Goal: Task Accomplishment & Management: Complete application form

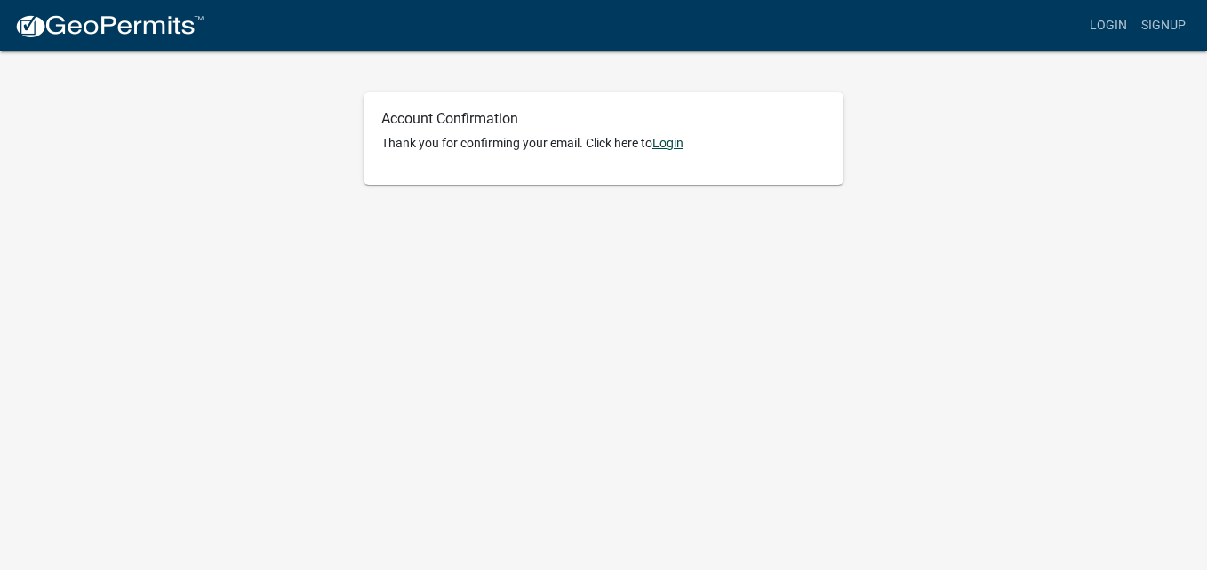
click at [667, 144] on link "Login" at bounding box center [667, 143] width 31 height 14
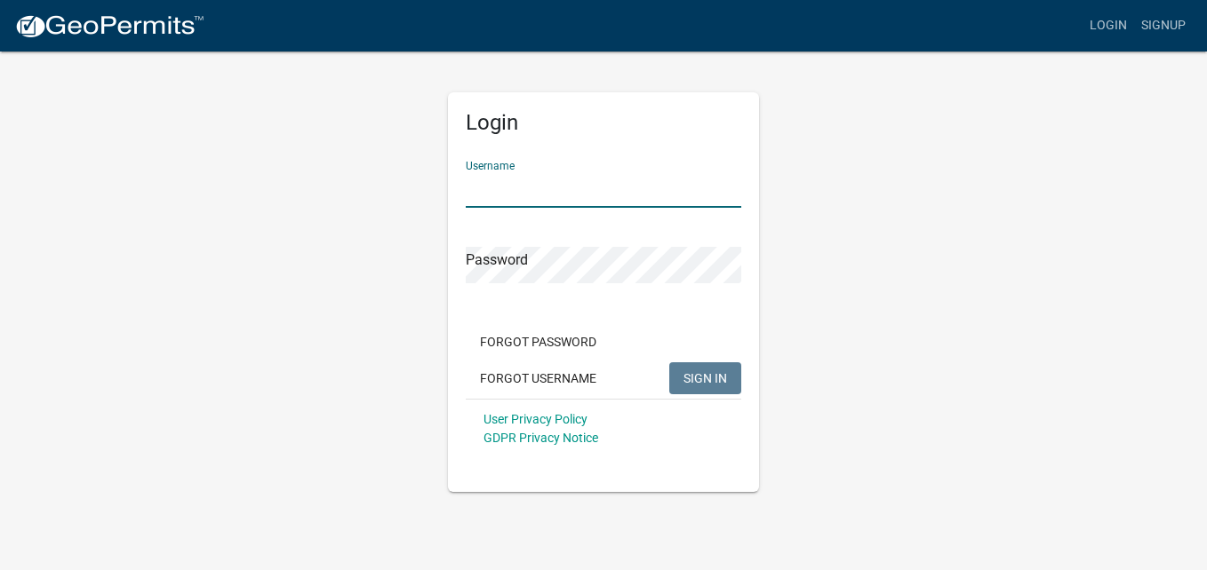
click at [555, 191] on input "Username" at bounding box center [603, 190] width 275 height 36
type input "tmleskey"
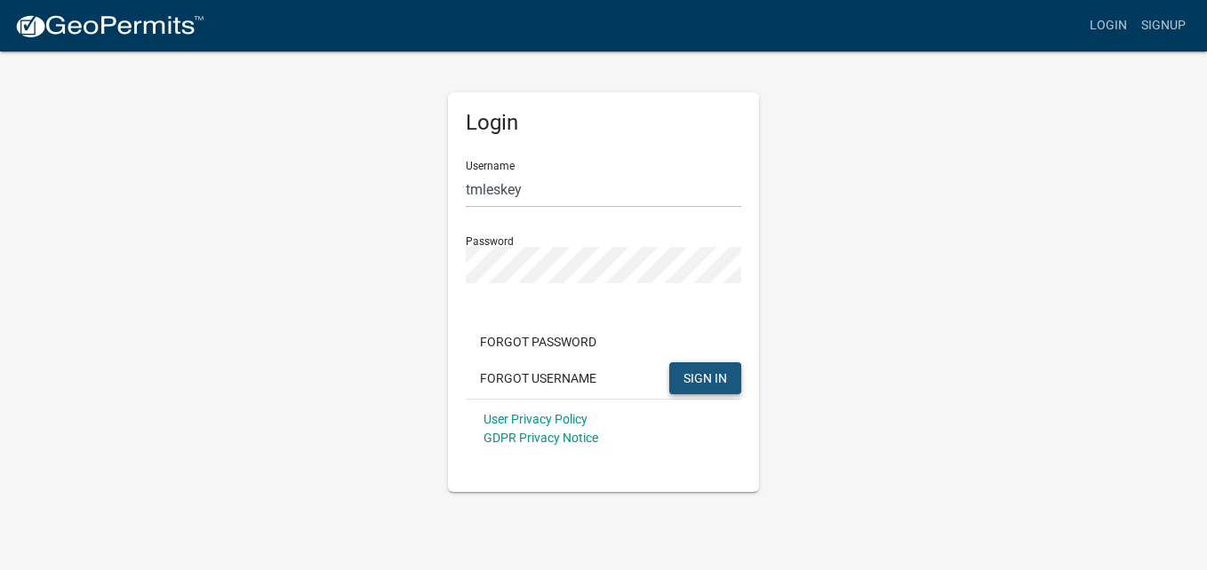
click at [706, 374] on span "SIGN IN" at bounding box center [705, 378] width 44 height 14
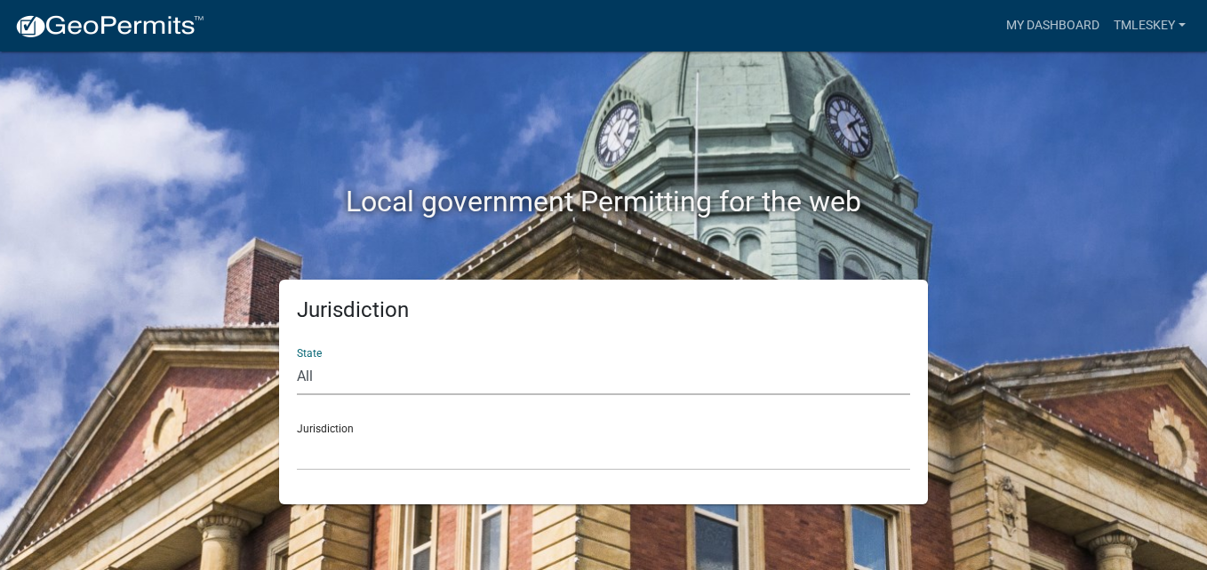
click at [432, 393] on select "All [US_STATE] [US_STATE] [US_STATE] [US_STATE] [US_STATE] [US_STATE] [US_STATE…" at bounding box center [603, 377] width 613 height 36
select select "[US_STATE]"
click at [297, 359] on select "All [US_STATE] [US_STATE] [US_STATE] [US_STATE] [US_STATE] [US_STATE] [US_STATE…" at bounding box center [603, 377] width 613 height 36
click at [335, 442] on select "[GEOGRAPHIC_DATA], [US_STATE] [GEOGRAPHIC_DATA], [US_STATE] [GEOGRAPHIC_DATA], …" at bounding box center [603, 453] width 613 height 36
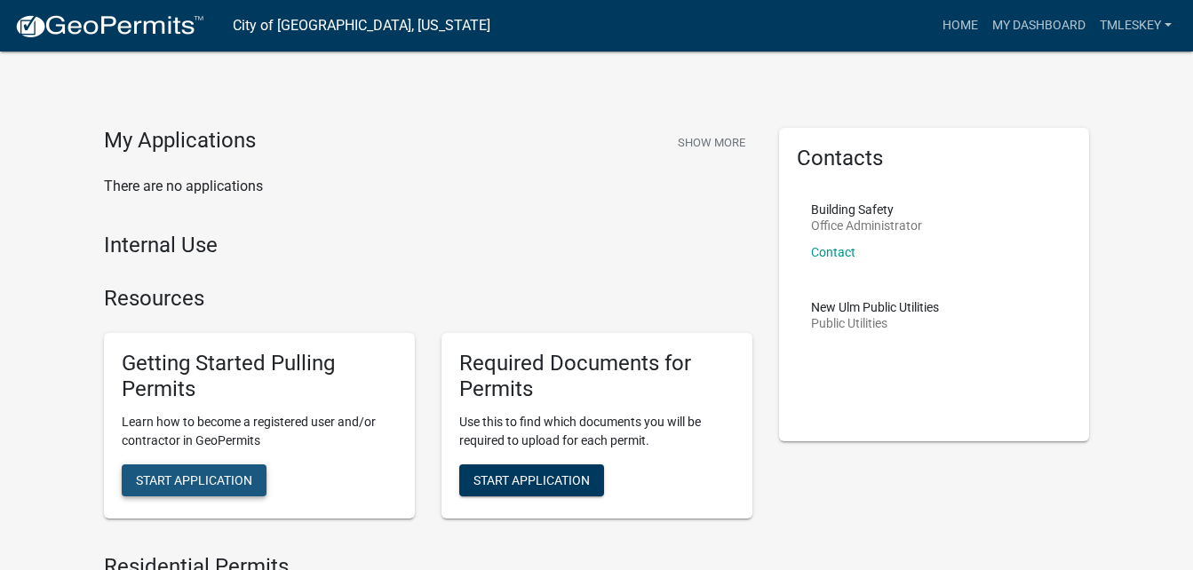
click at [205, 481] on span "Start Application" at bounding box center [194, 480] width 116 height 14
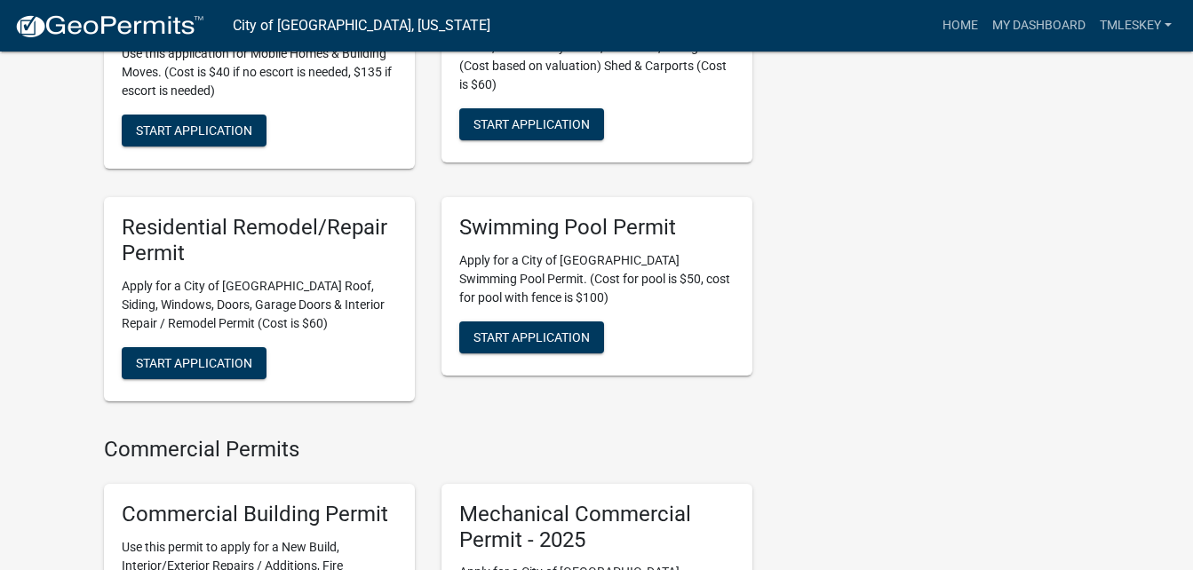
scroll to position [1145, 0]
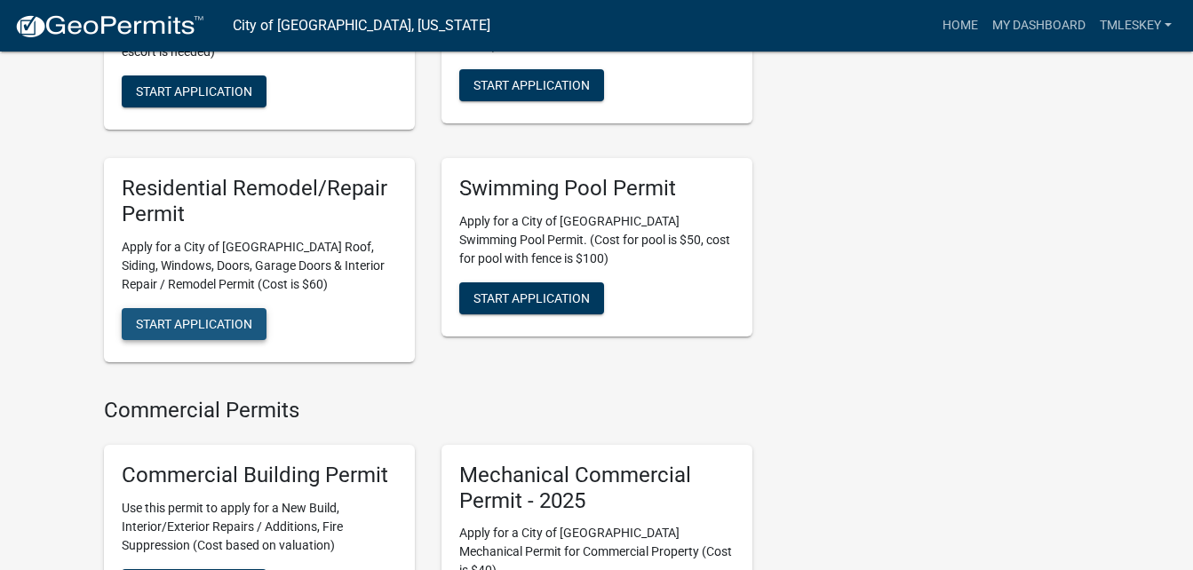
click at [213, 317] on span "Start Application" at bounding box center [194, 324] width 116 height 14
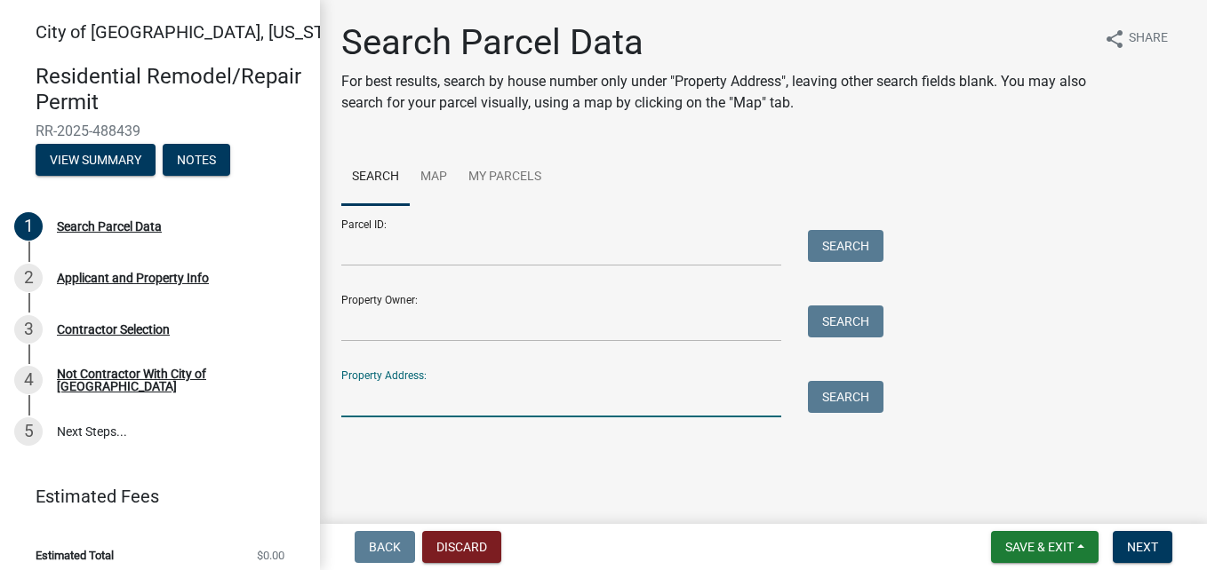
click at [357, 382] on input "Property Address:" at bounding box center [561, 399] width 440 height 36
type input "[STREET_ADDRESS]"
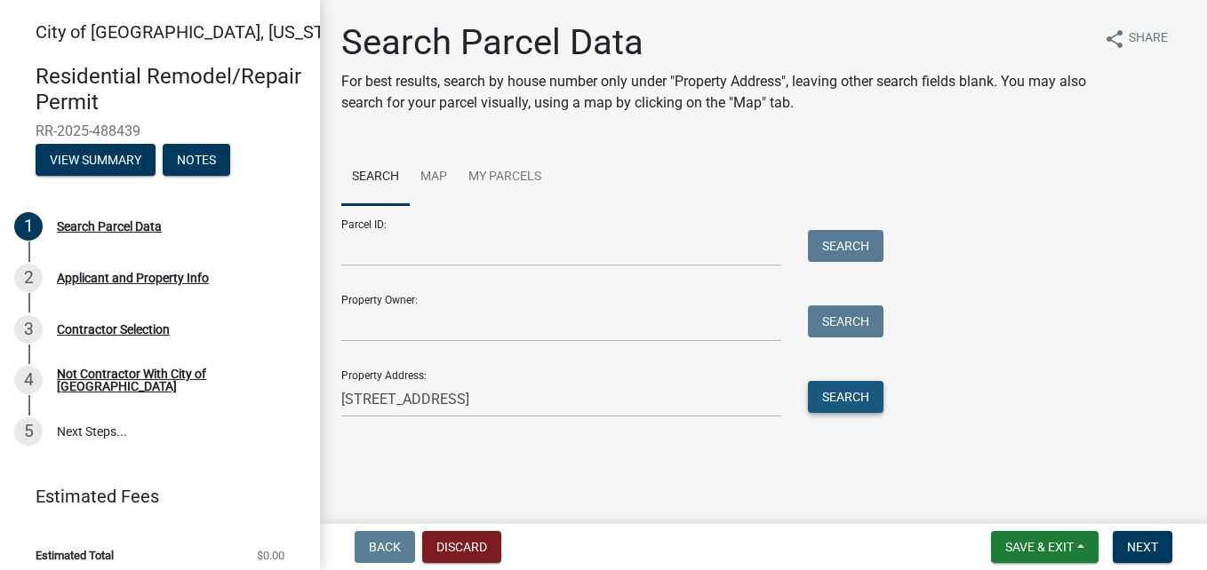
click at [834, 394] on button "Search" at bounding box center [846, 397] width 76 height 32
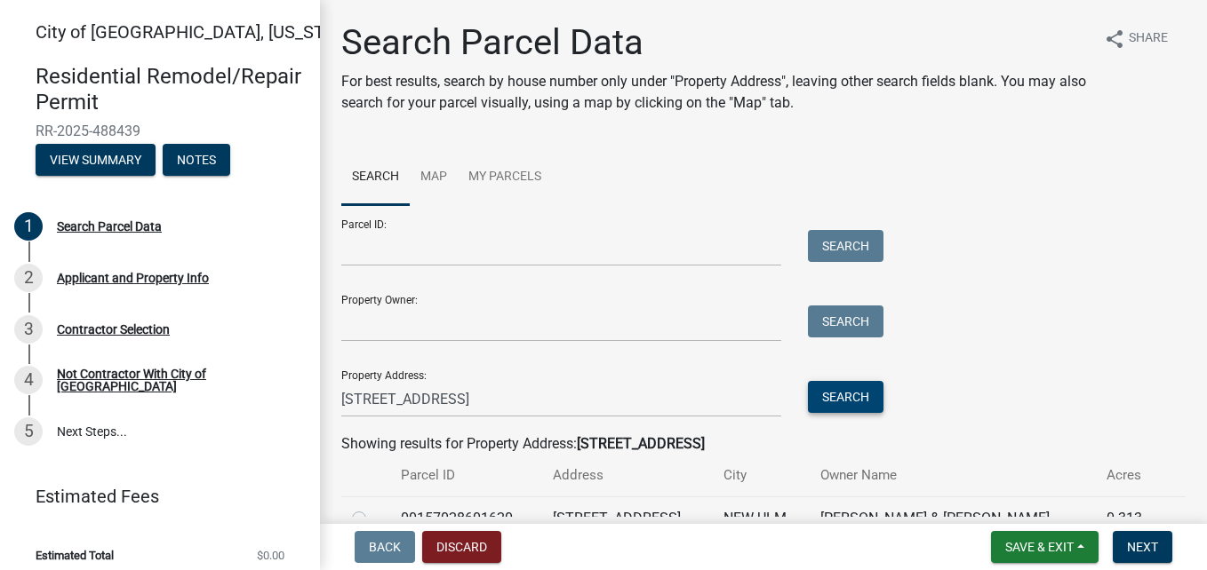
scroll to position [92, 0]
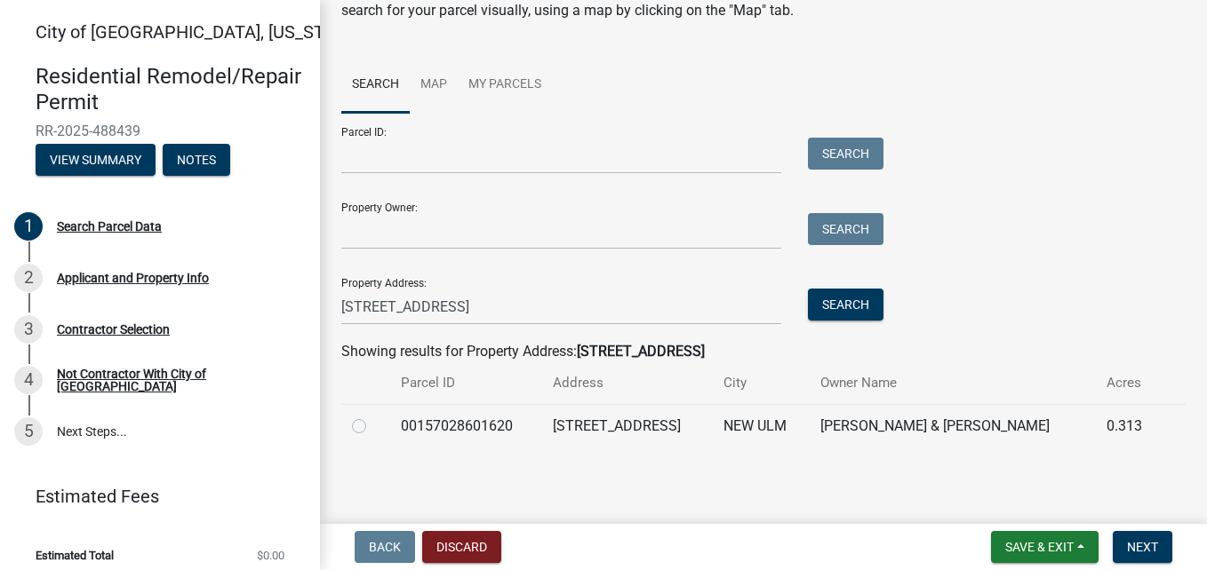
click at [373, 416] on label at bounding box center [373, 416] width 0 height 0
click at [373, 425] on input "radio" at bounding box center [379, 422] width 12 height 12
radio input "true"
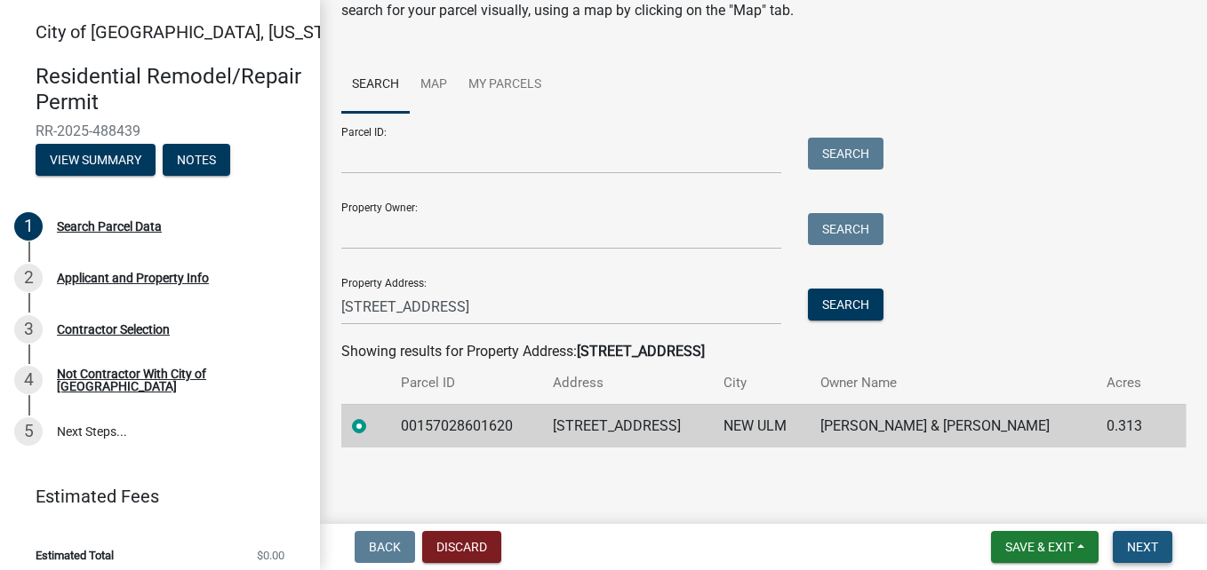
click at [1124, 548] on button "Next" at bounding box center [1143, 547] width 60 height 32
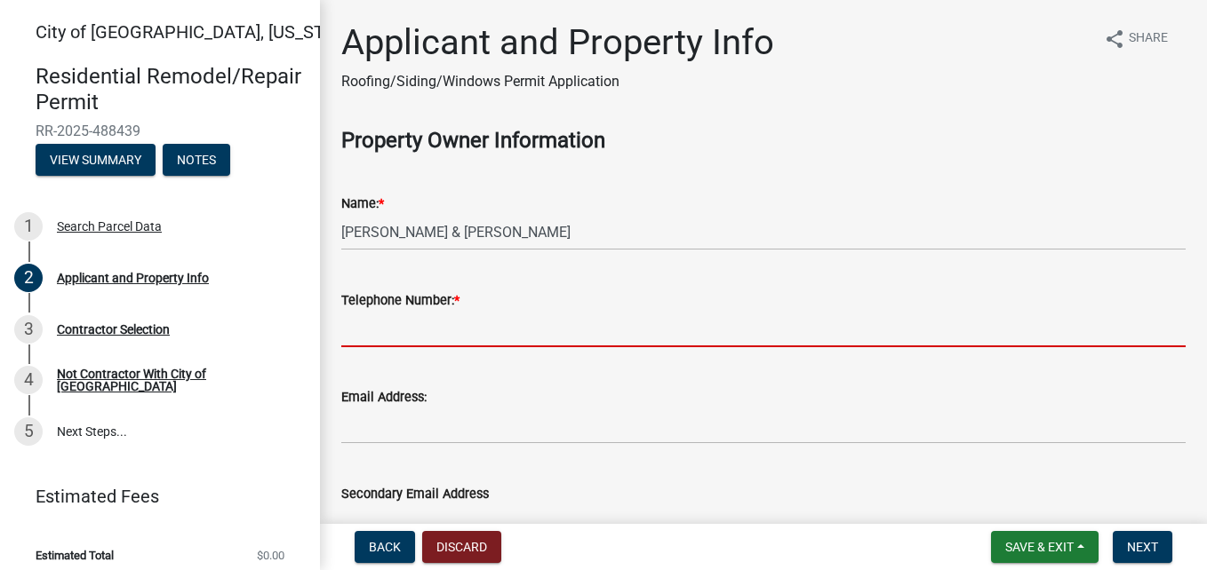
click at [393, 316] on input "Telephone Number: *" at bounding box center [763, 329] width 844 height 36
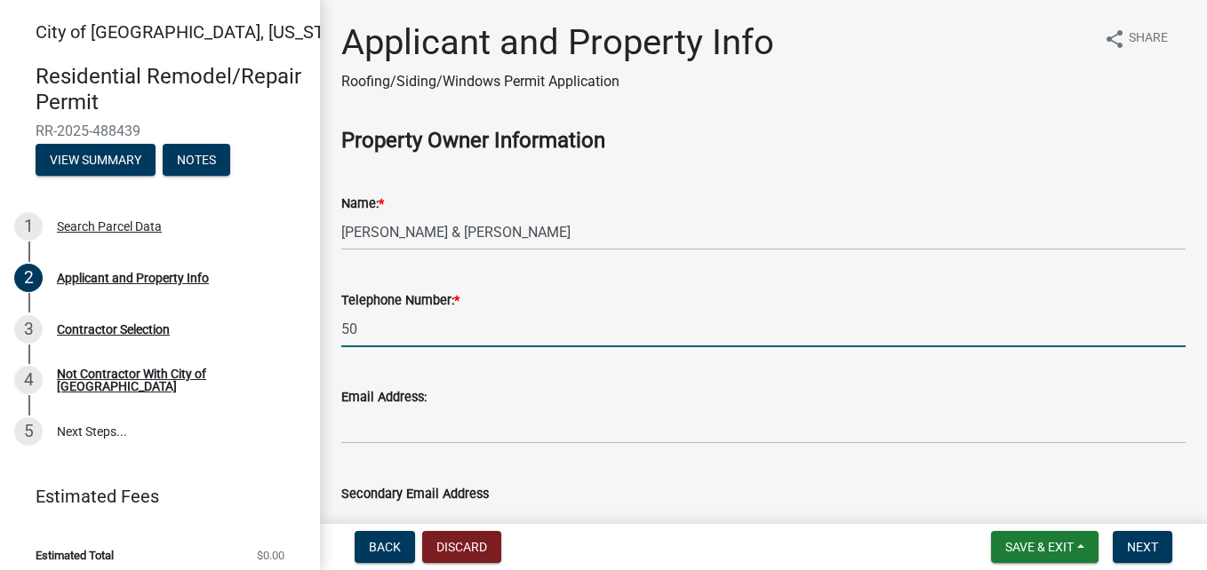
click at [393, 316] on input "50" at bounding box center [763, 329] width 844 height 36
type input "5073816542"
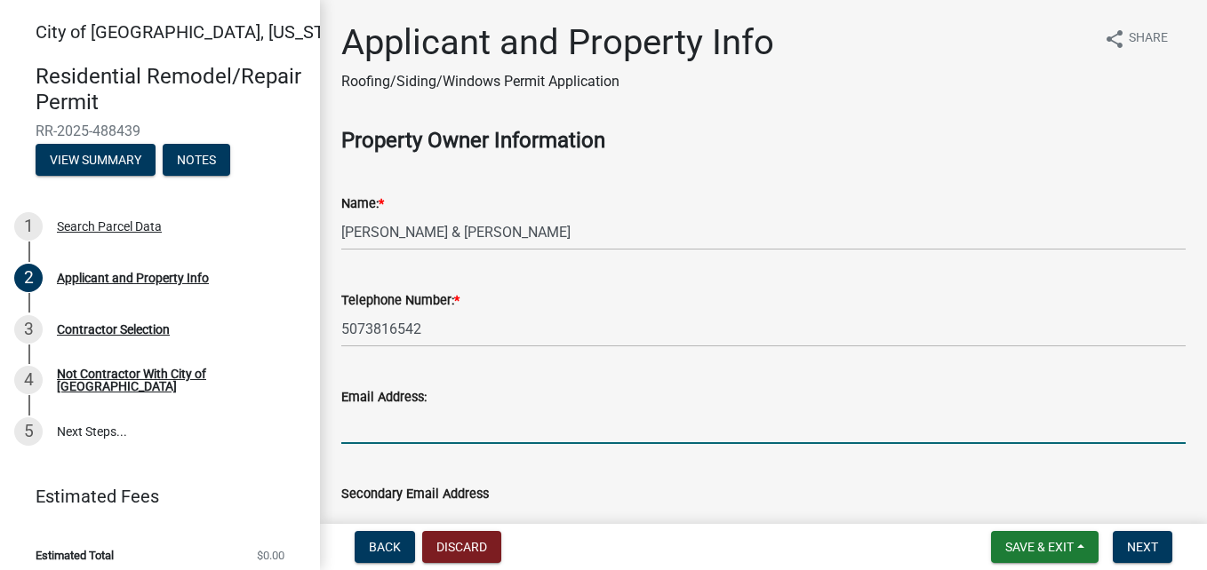
click at [377, 434] on input "Email Address:" at bounding box center [763, 426] width 844 height 36
type input "[EMAIL_ADDRESS][DOMAIN_NAME]"
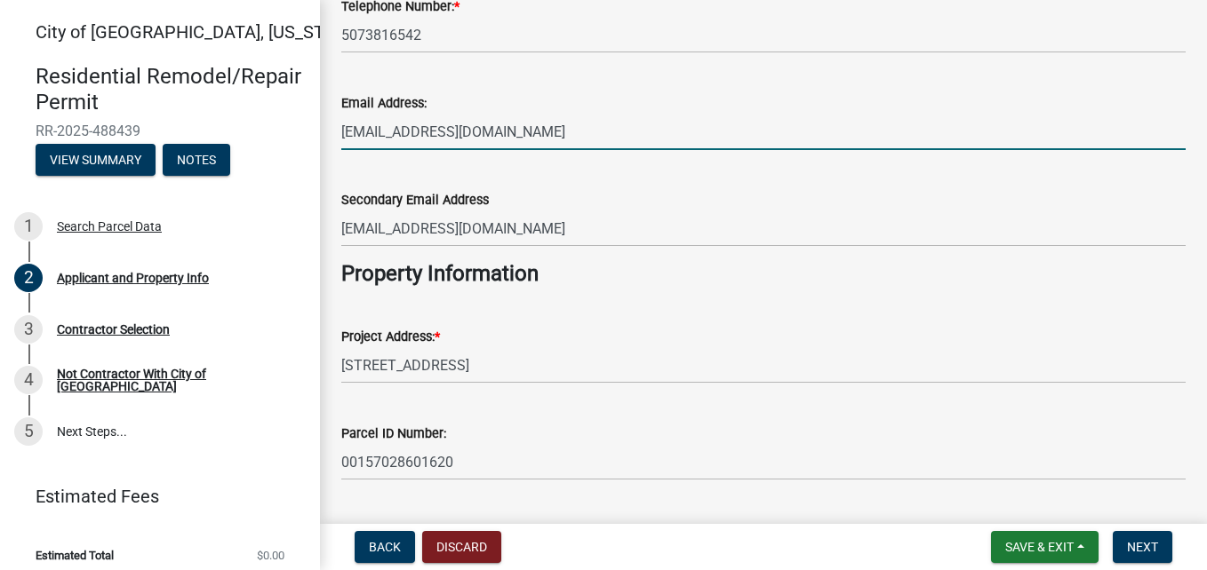
scroll to position [296, 0]
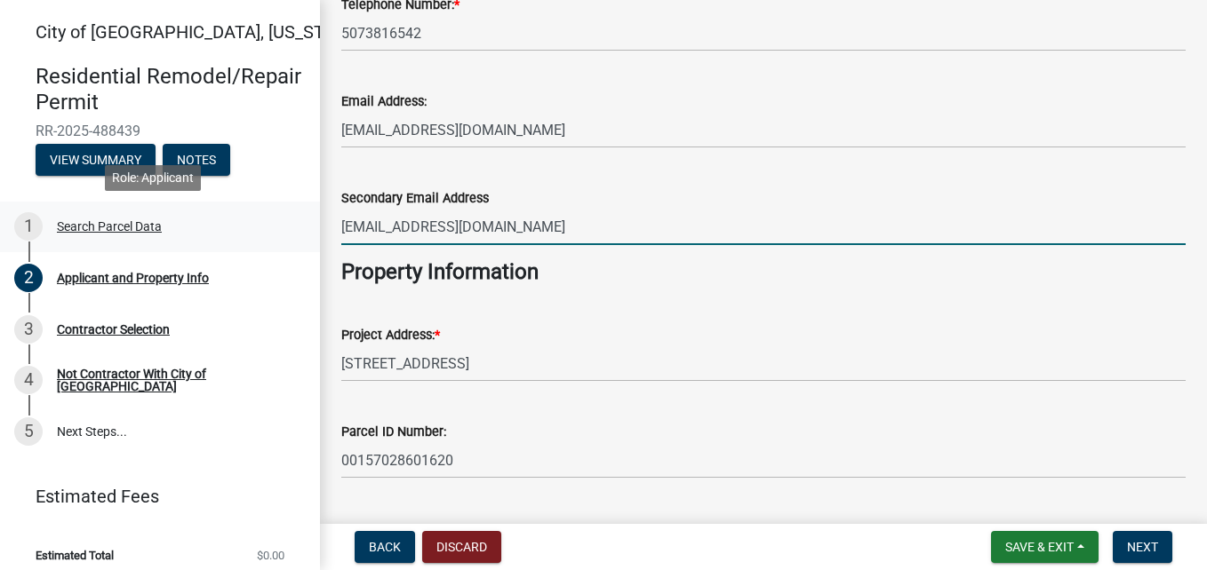
drag, startPoint x: 534, startPoint y: 236, endPoint x: 159, endPoint y: 226, distance: 375.1
click at [159, 226] on div "City of [GEOGRAPHIC_DATA], [US_STATE] Residential Remodel/Repair Permit RR-2025…" at bounding box center [603, 285] width 1207 height 570
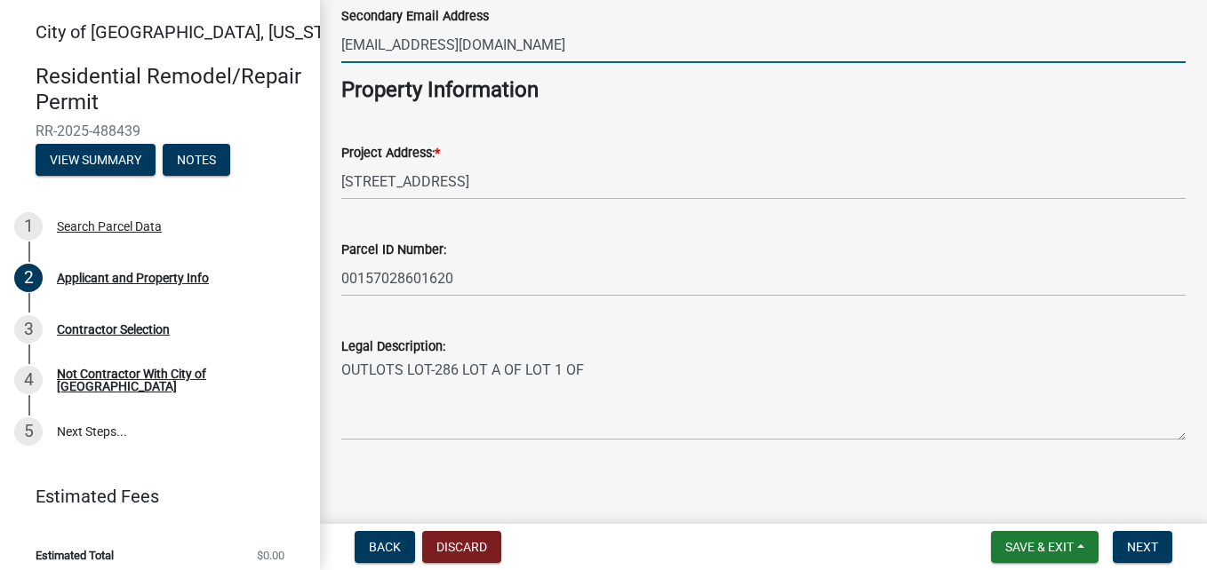
scroll to position [485, 0]
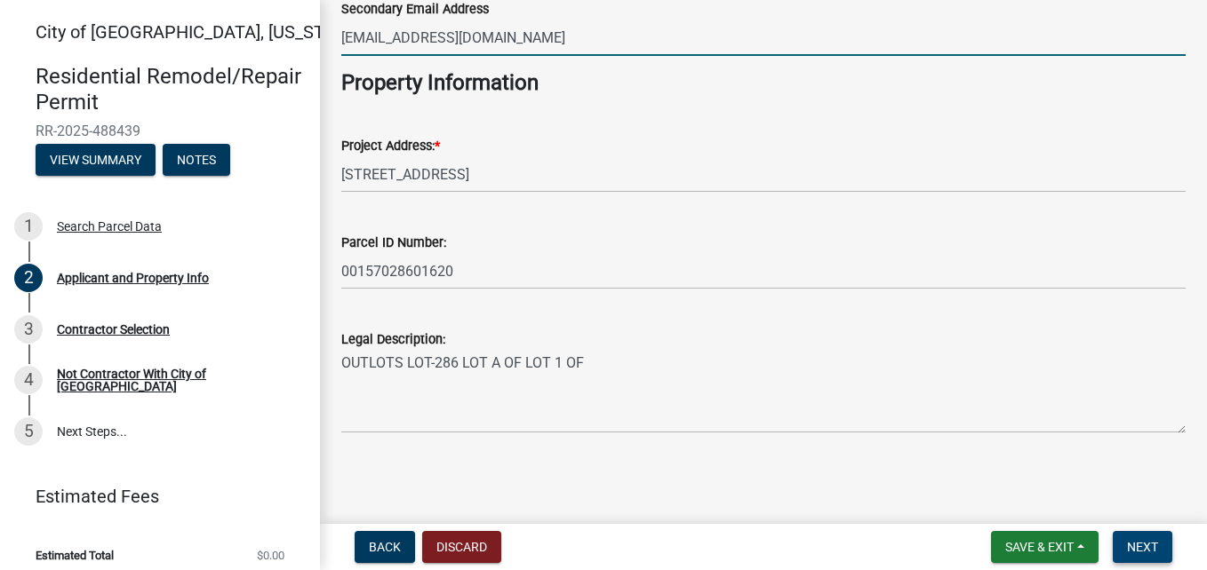
type input "[EMAIL_ADDRESS][DOMAIN_NAME]"
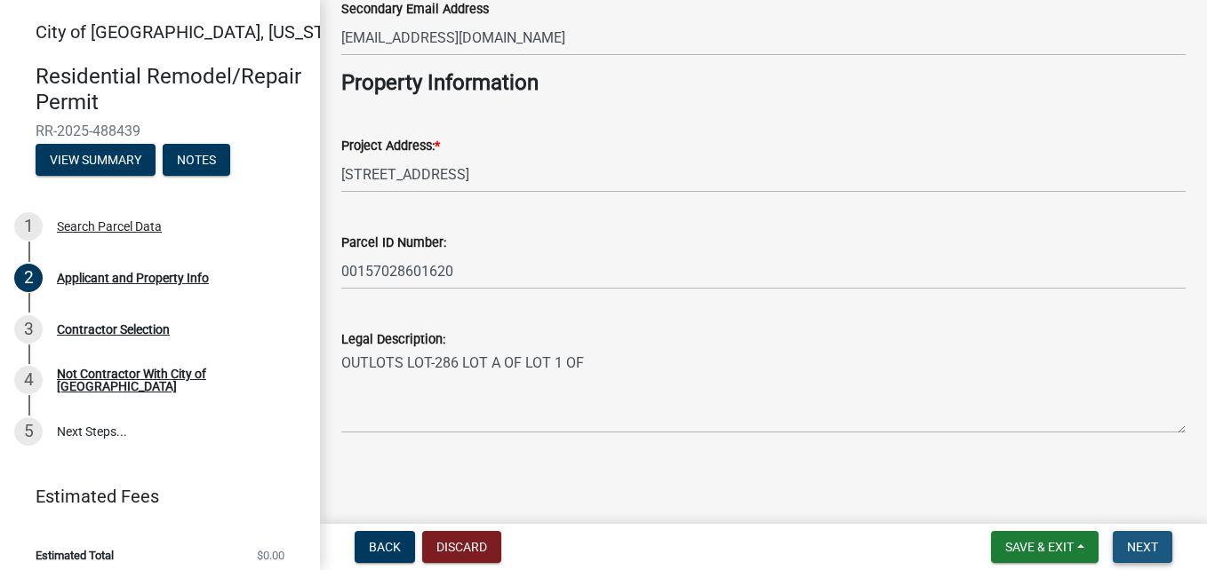
click at [1152, 551] on span "Next" at bounding box center [1142, 547] width 31 height 14
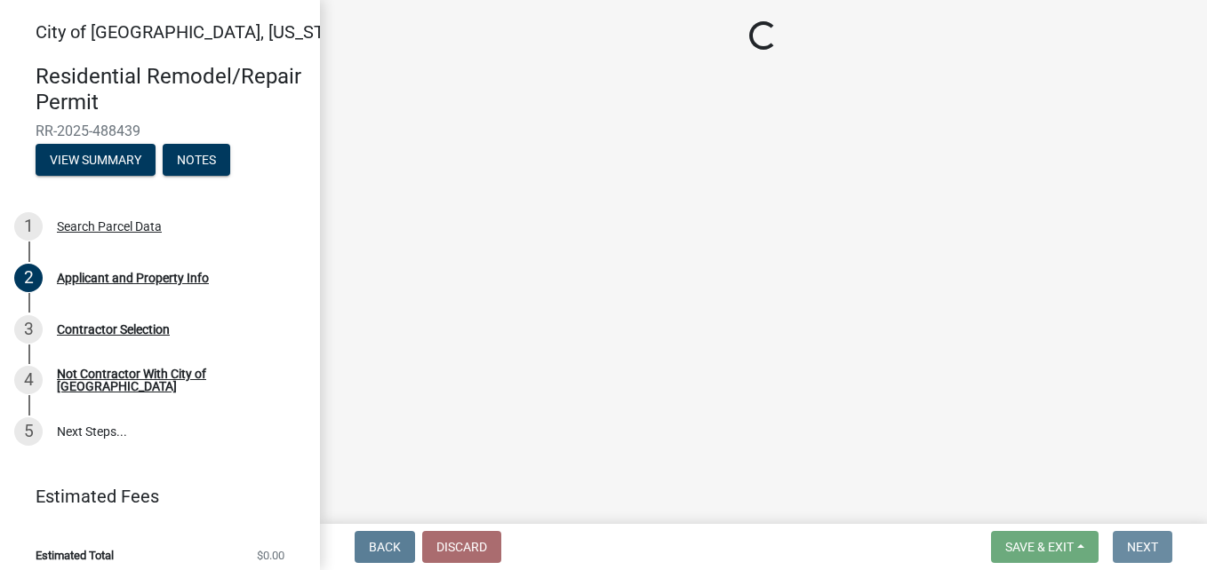
scroll to position [0, 0]
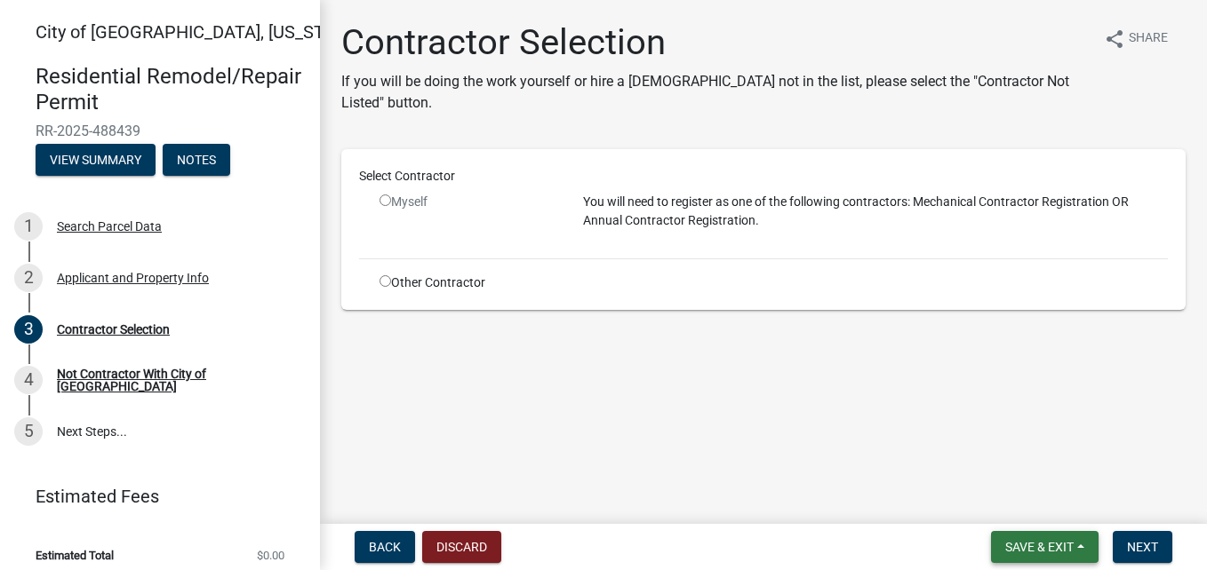
click at [1037, 551] on span "Save & Exit" at bounding box center [1039, 547] width 68 height 14
click at [1015, 499] on button "Save & Exit" at bounding box center [1027, 501] width 142 height 43
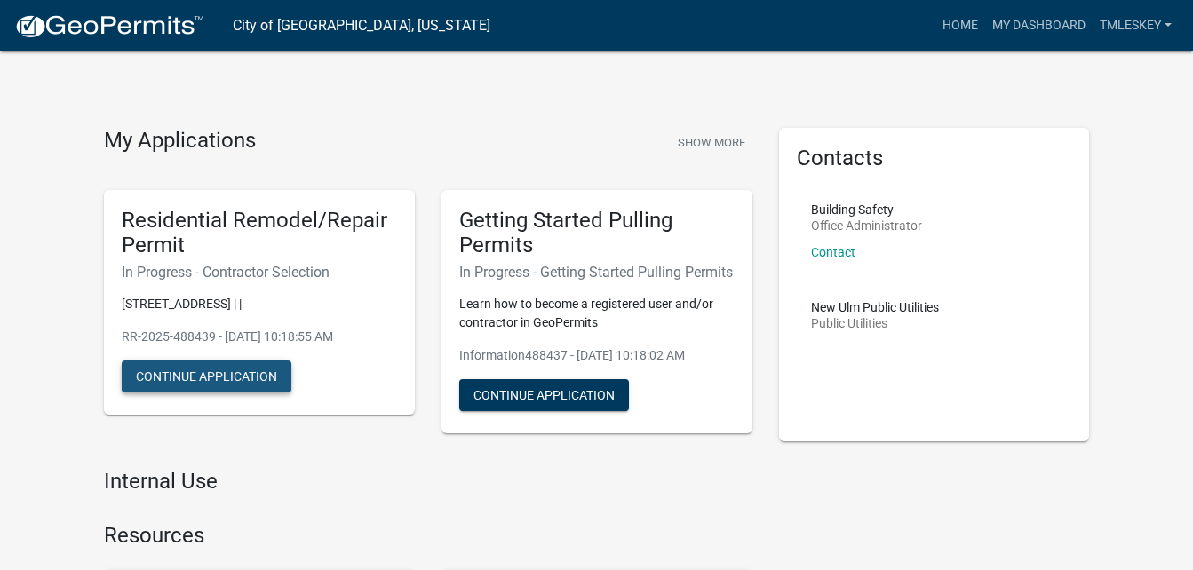
click at [166, 382] on button "Continue Application" at bounding box center [207, 377] width 170 height 32
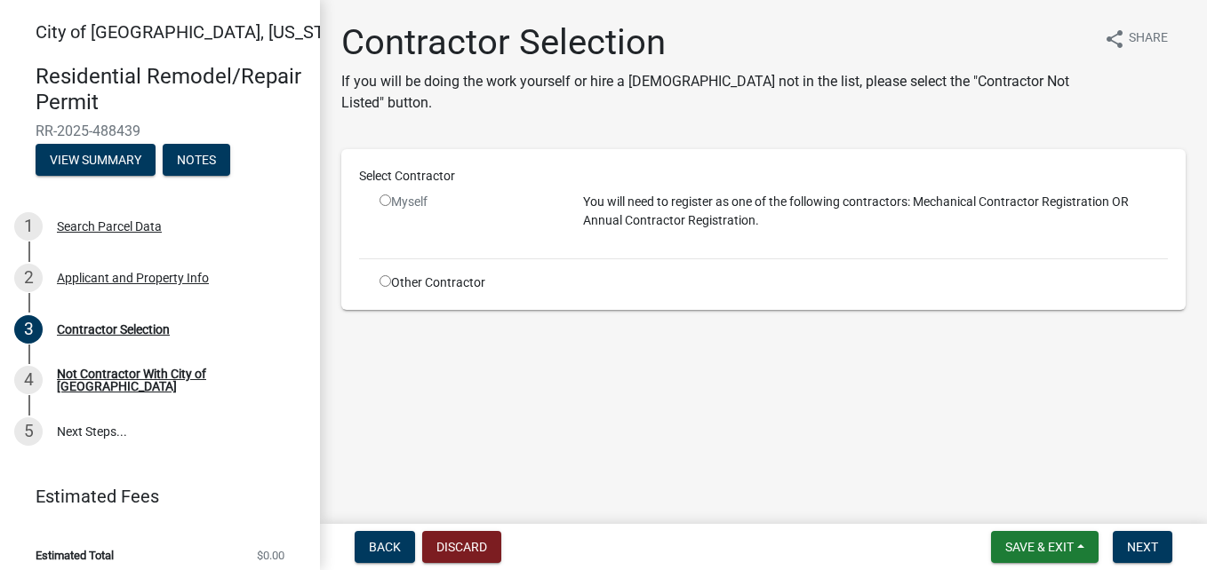
click at [381, 276] on input "radio" at bounding box center [385, 281] width 12 height 12
radio input "true"
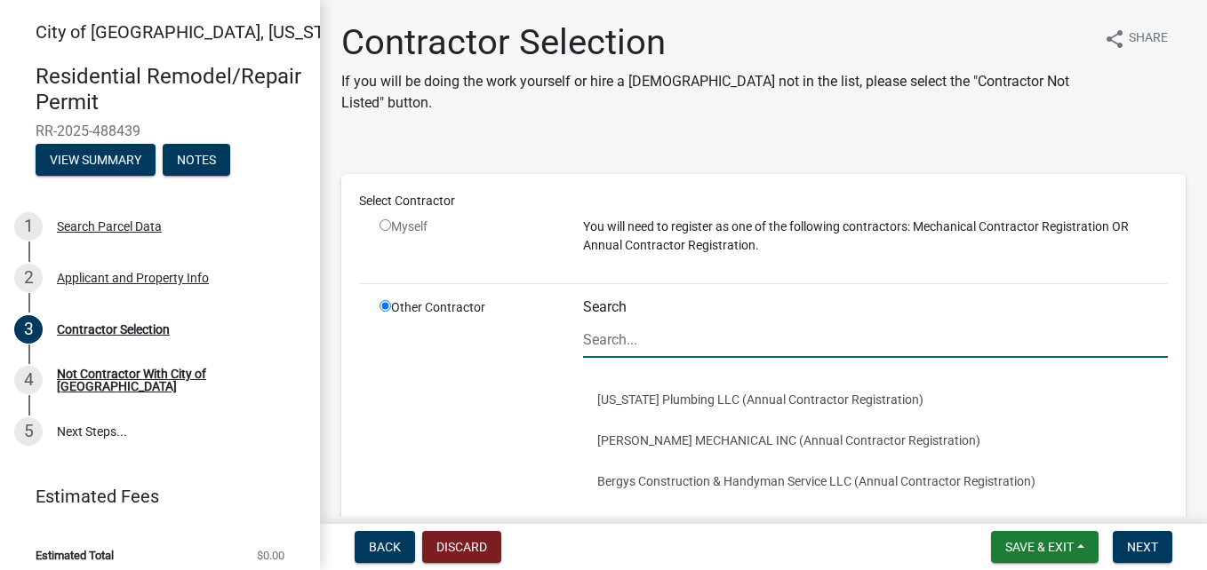
click at [597, 344] on input "Search" at bounding box center [875, 340] width 585 height 36
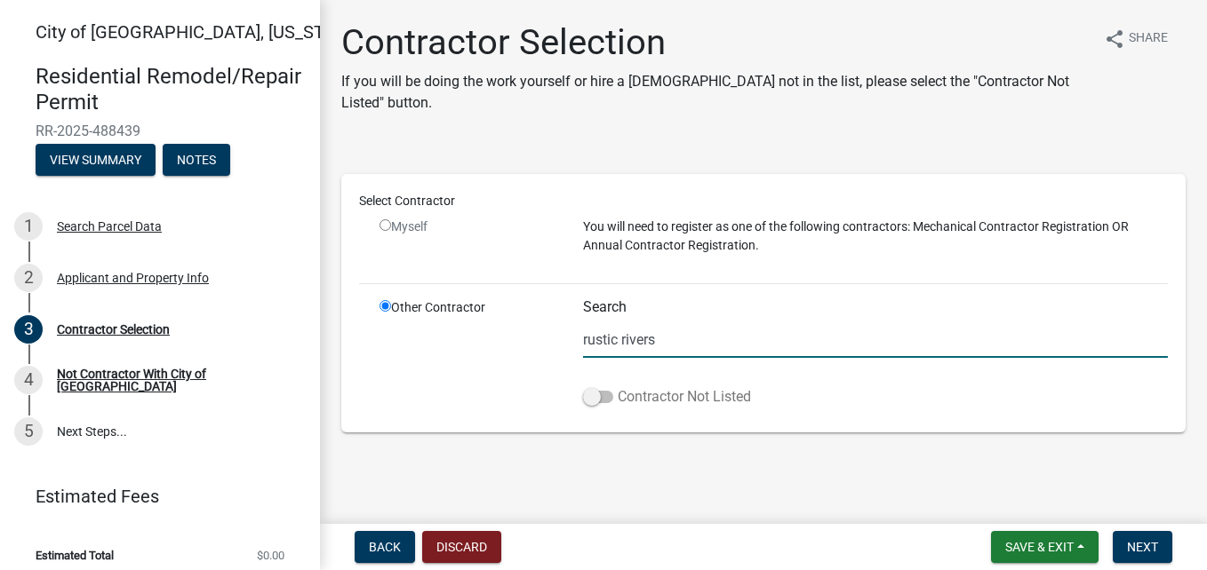
type input "rustic rivers"
click at [594, 403] on span at bounding box center [598, 397] width 30 height 12
click at [618, 387] on input "Contractor Not Listed" at bounding box center [618, 387] width 0 height 0
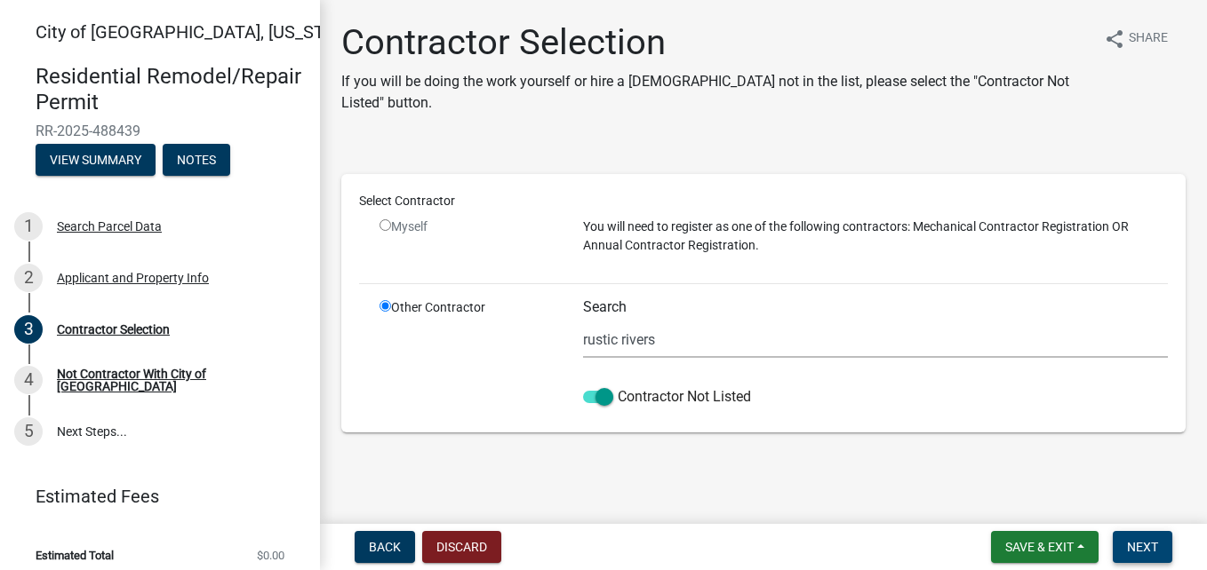
click at [1148, 538] on button "Next" at bounding box center [1143, 547] width 60 height 32
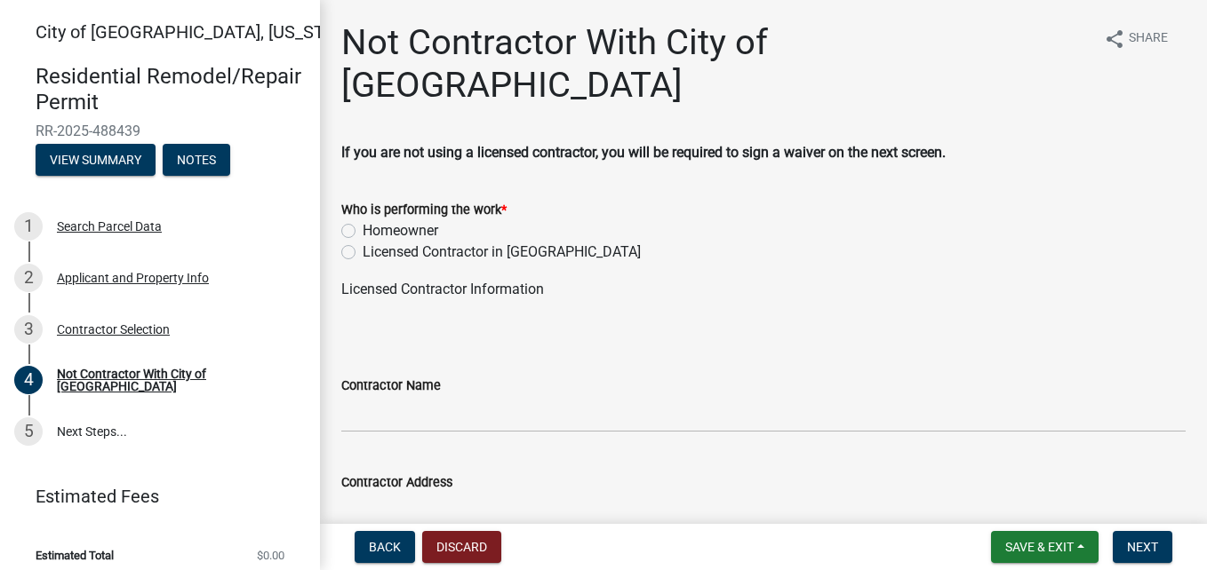
click at [363, 242] on label "Licensed Contractor in [GEOGRAPHIC_DATA]" at bounding box center [502, 252] width 278 height 21
click at [363, 242] on input "Licensed Contractor in [GEOGRAPHIC_DATA]" at bounding box center [369, 248] width 12 height 12
radio input "true"
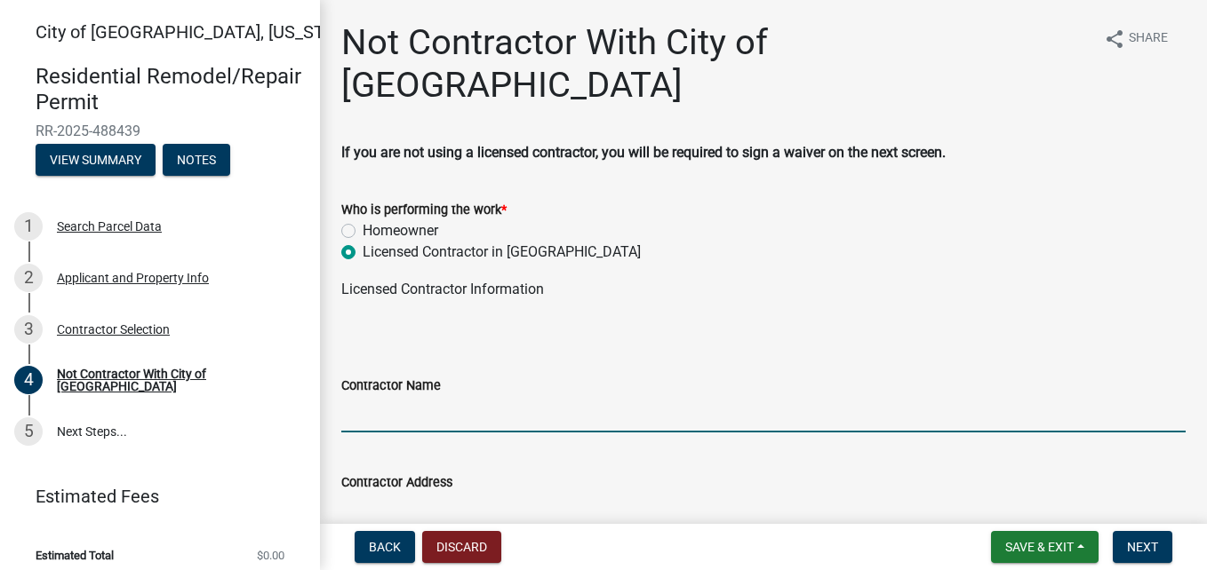
click at [411, 396] on input "Contractor Name" at bounding box center [763, 414] width 844 height 36
type input "Rustic Rivers"
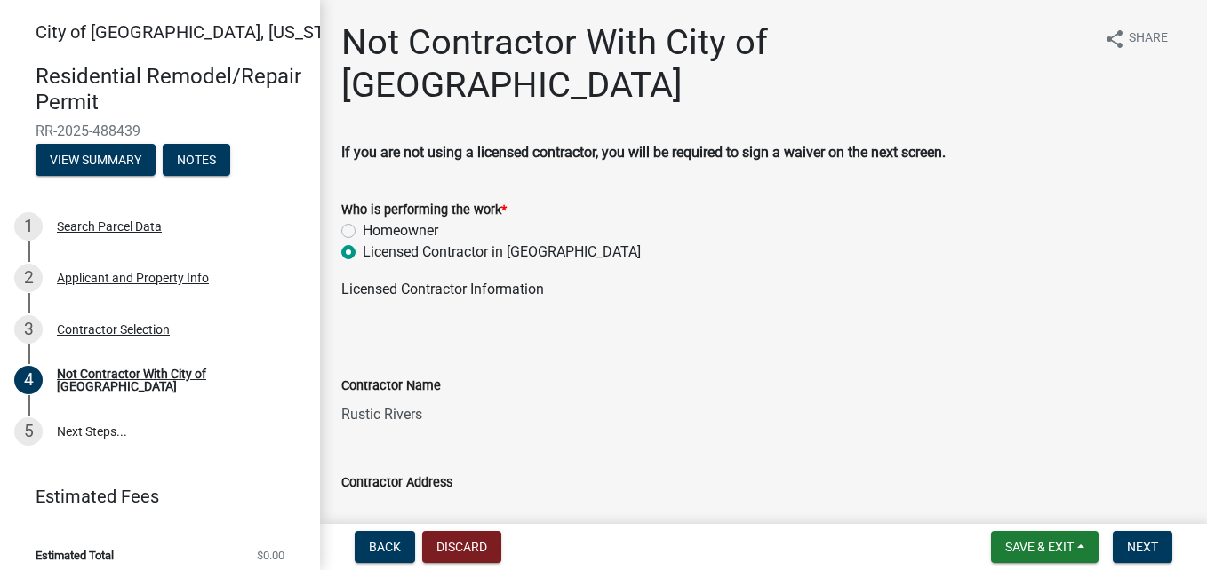
click at [371, 493] on input "Contractor Address" at bounding box center [763, 511] width 844 height 36
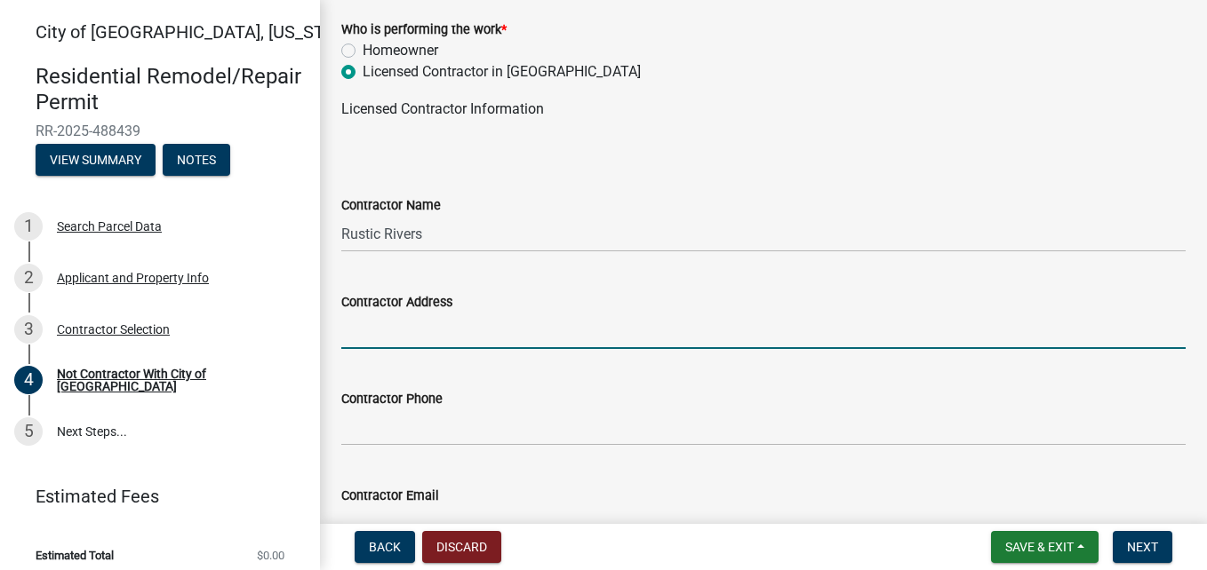
scroll to position [181, 0]
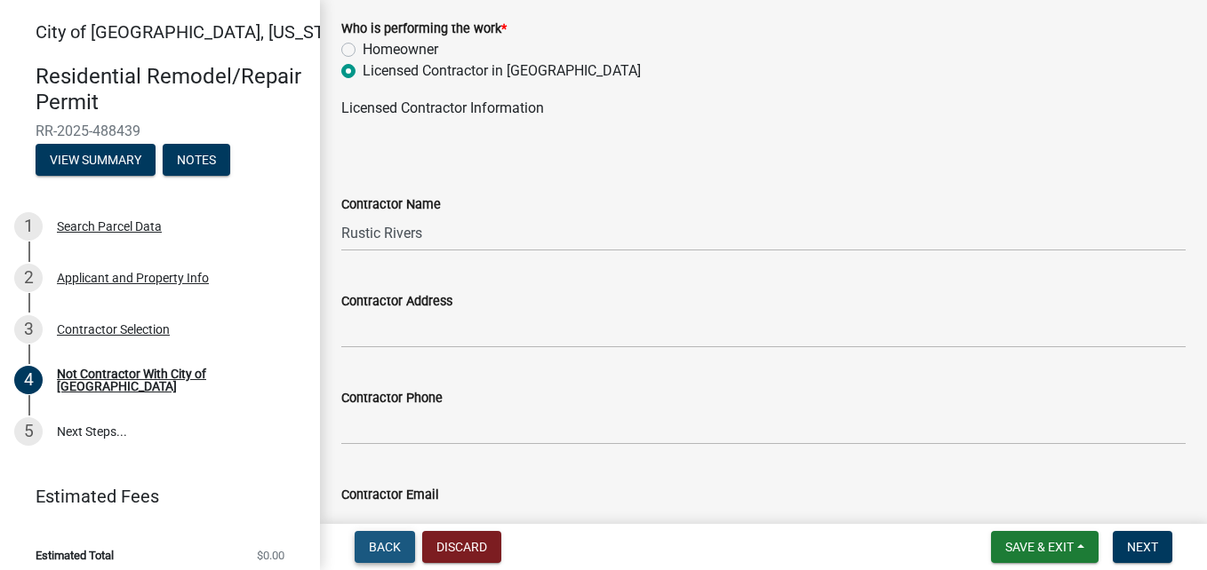
click at [400, 554] on span "Back" at bounding box center [385, 547] width 32 height 14
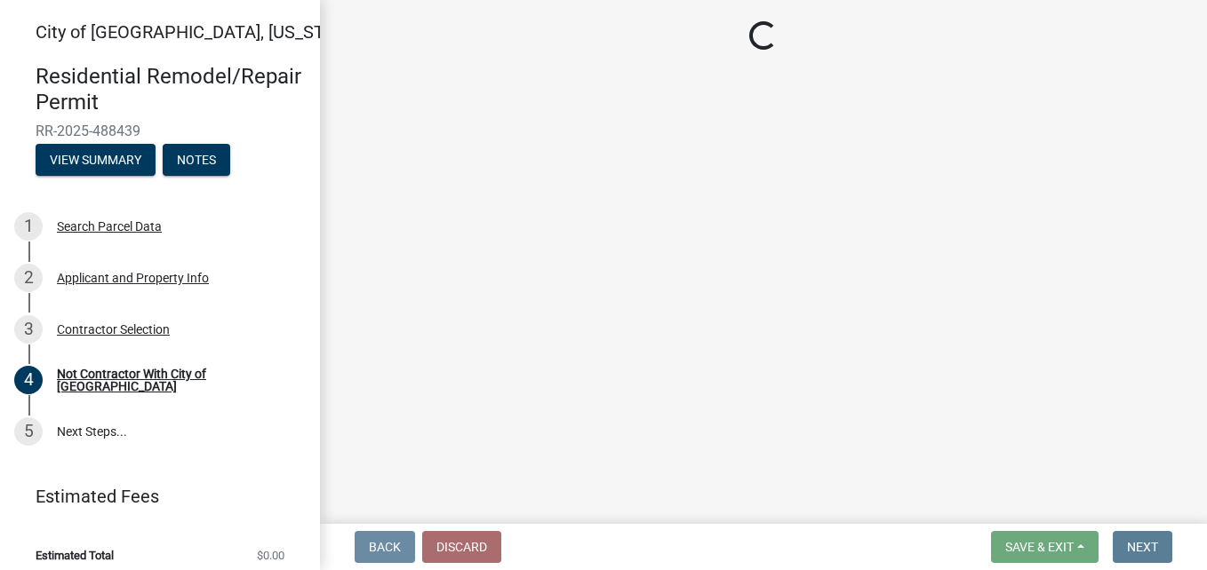
scroll to position [0, 0]
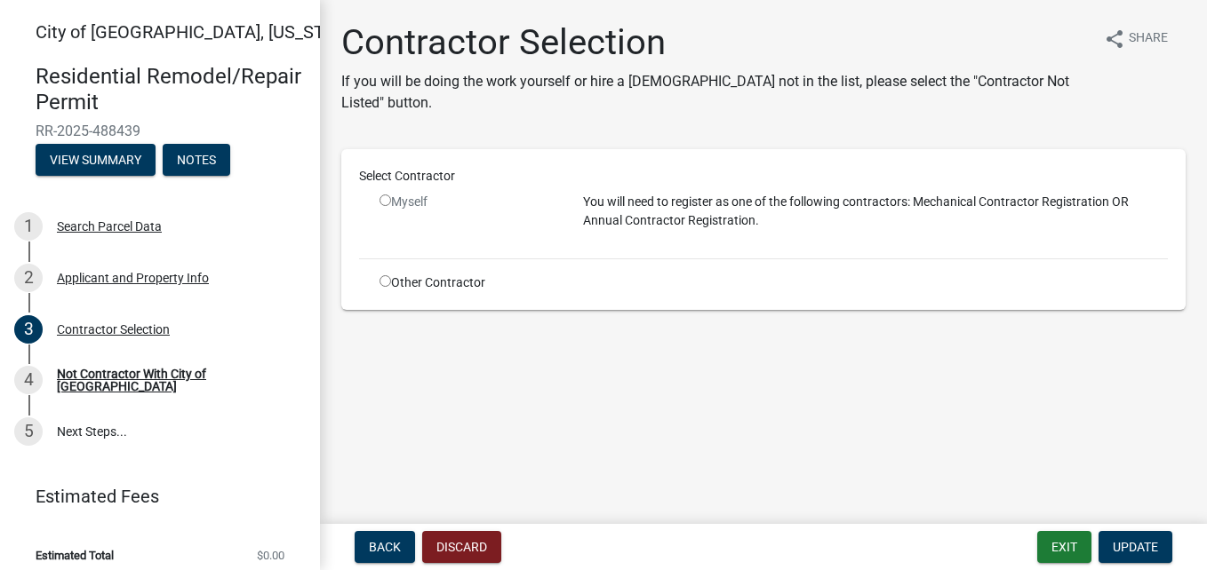
click at [386, 276] on input "radio" at bounding box center [385, 281] width 12 height 12
radio input "true"
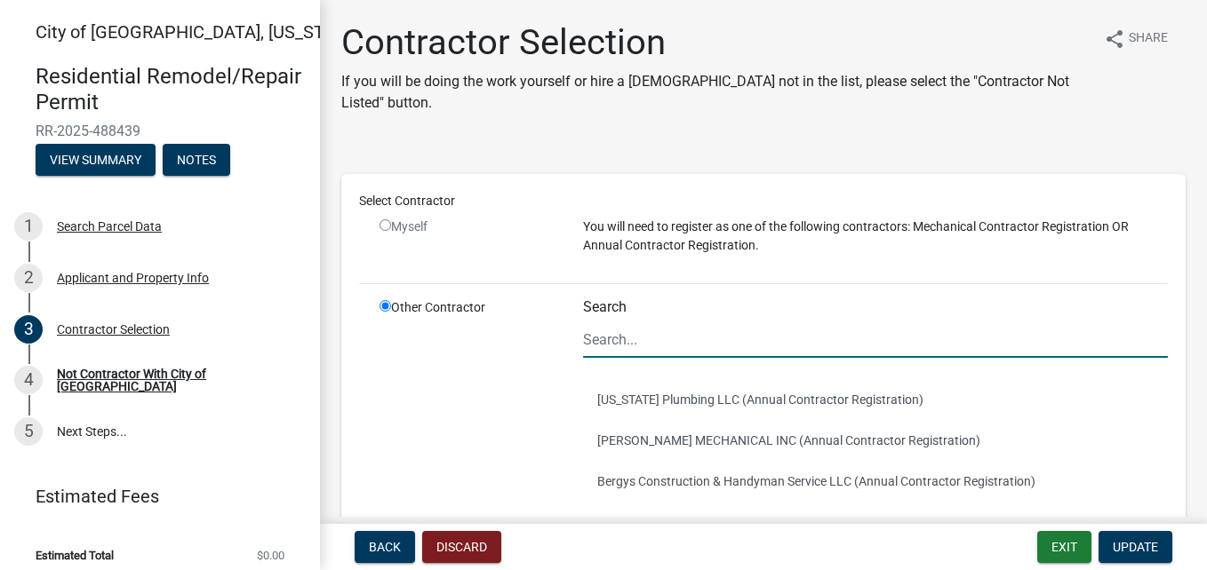
click at [583, 333] on input "Search" at bounding box center [875, 340] width 585 height 36
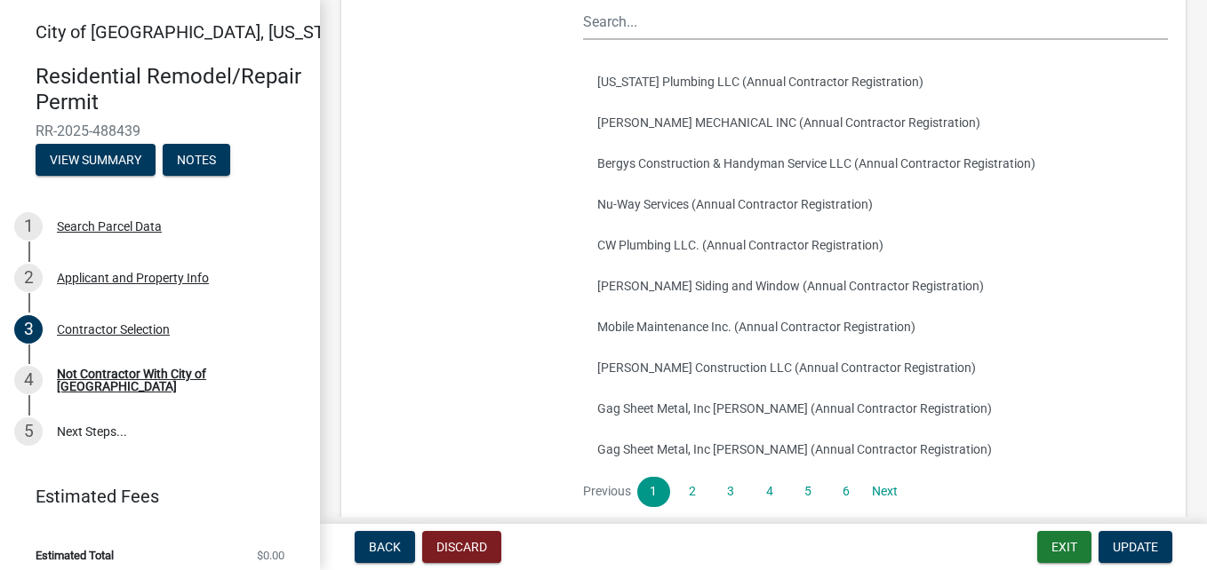
scroll to position [328, 0]
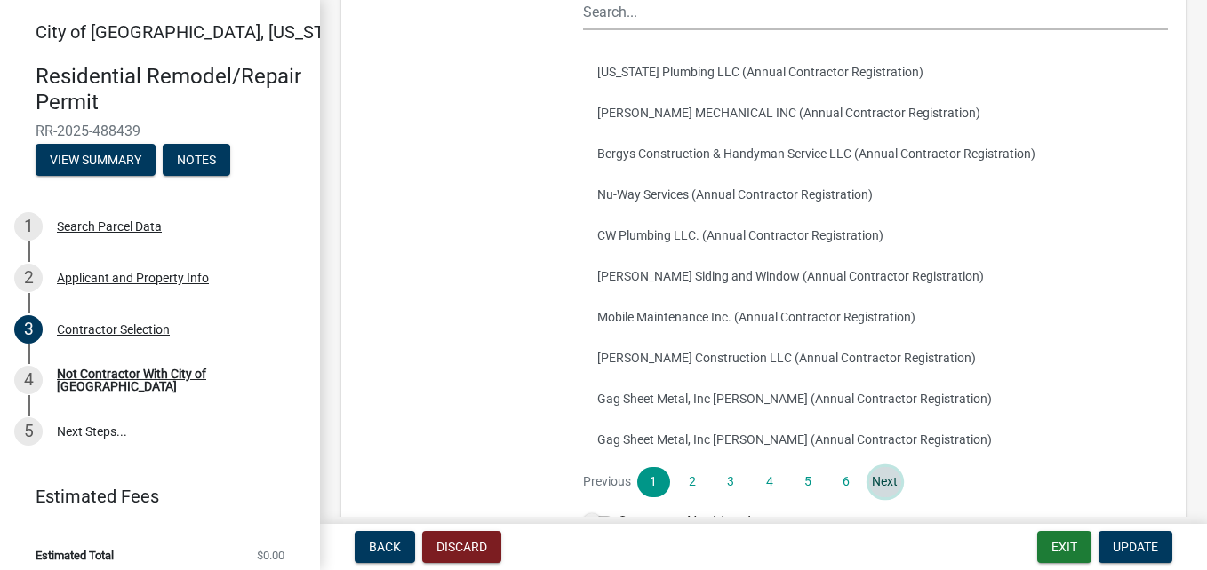
click at [878, 479] on link "Next" at bounding box center [885, 482] width 32 height 30
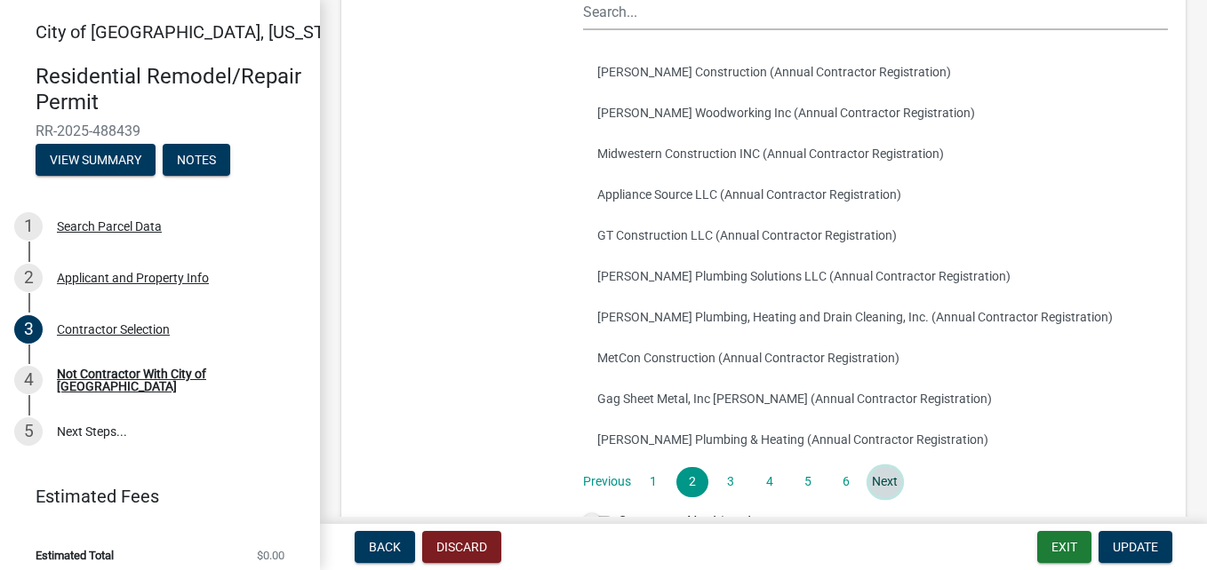
click at [873, 483] on link "Next" at bounding box center [885, 482] width 32 height 30
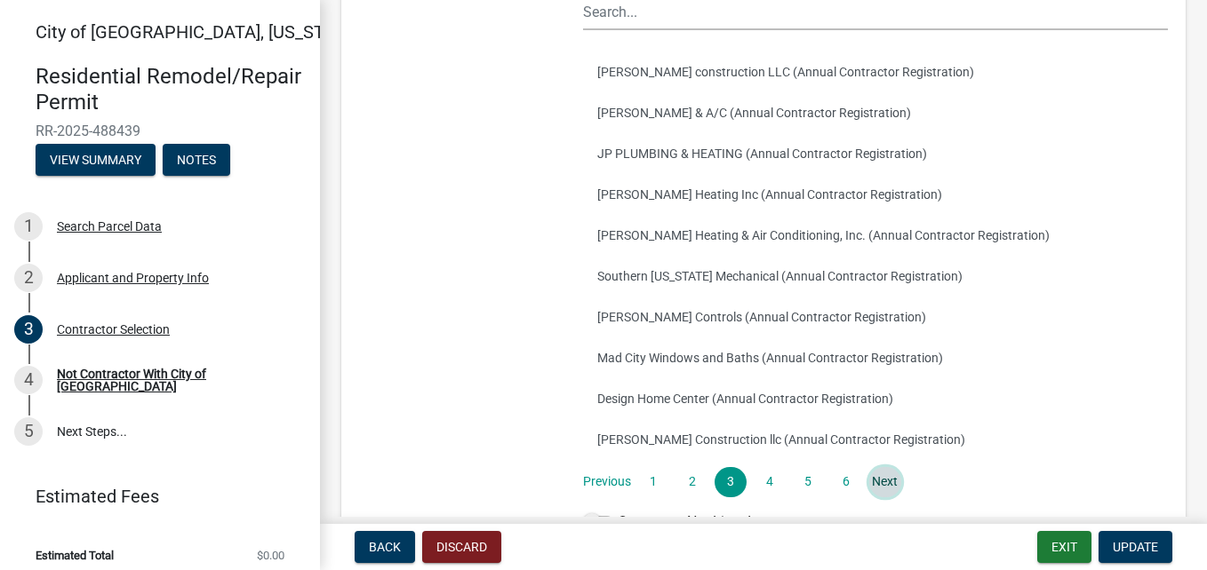
click at [873, 483] on link "Next" at bounding box center [885, 482] width 32 height 30
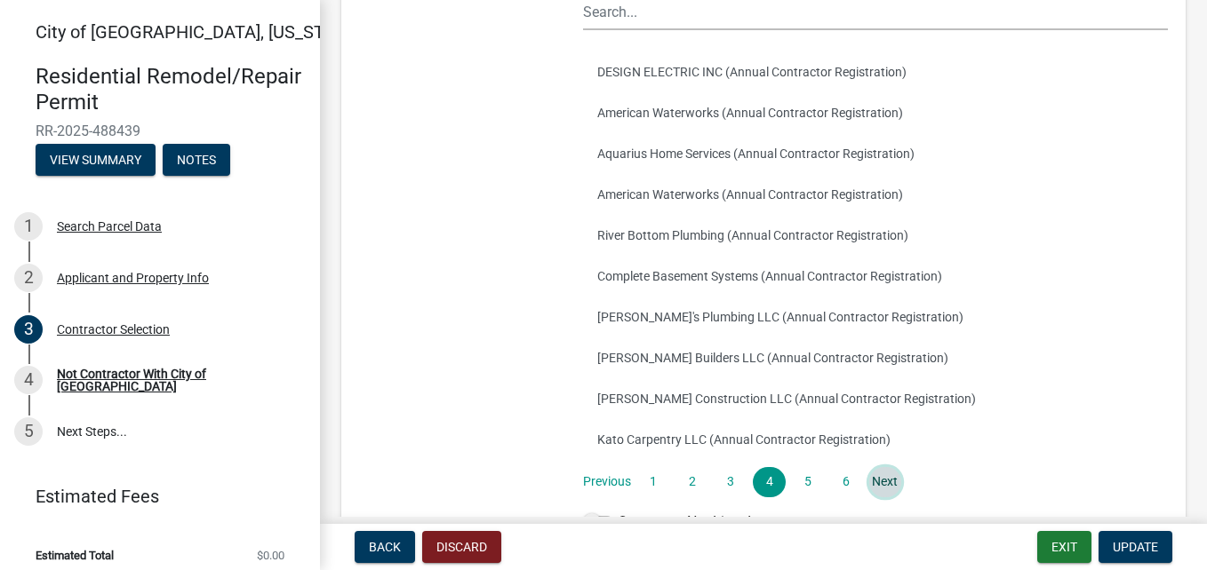
click at [873, 483] on link "Next" at bounding box center [885, 482] width 32 height 30
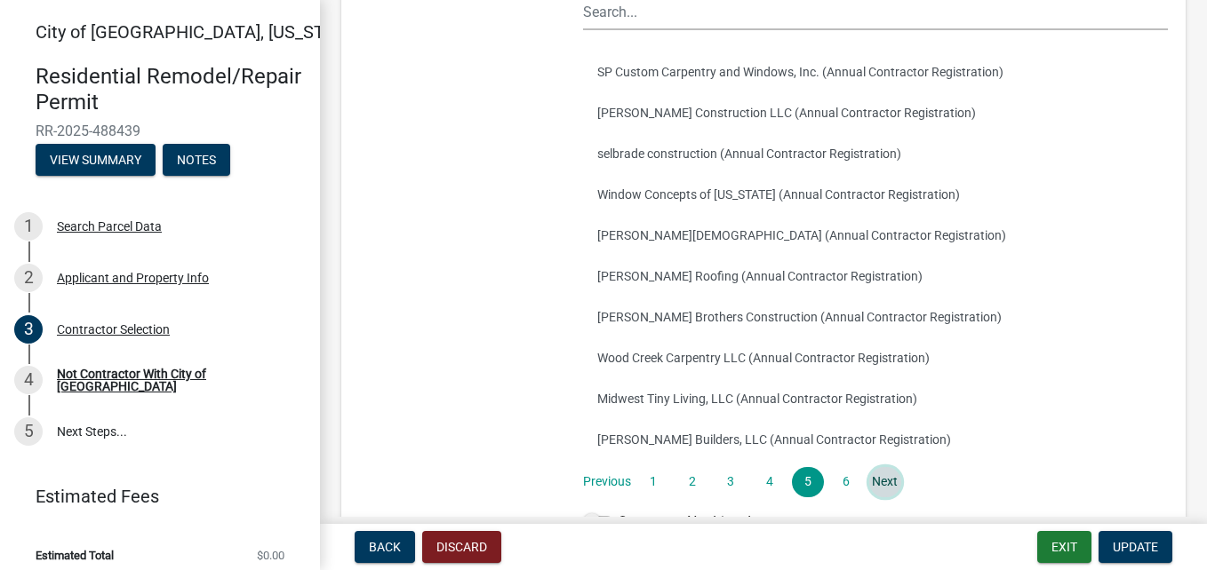
click at [873, 483] on link "Next" at bounding box center [885, 482] width 32 height 30
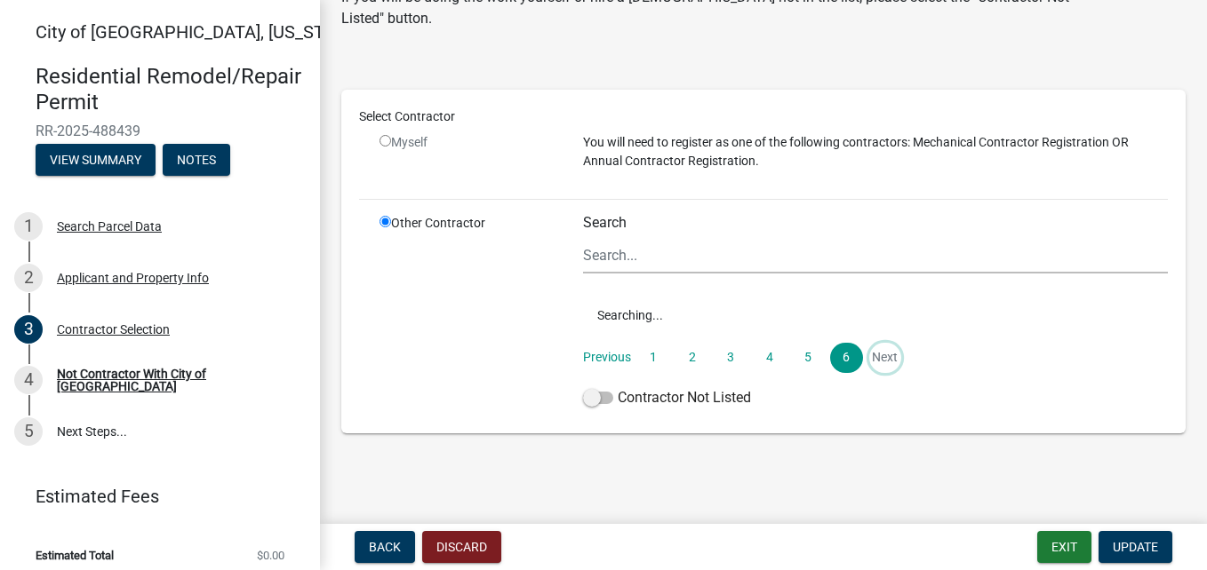
scroll to position [207, 0]
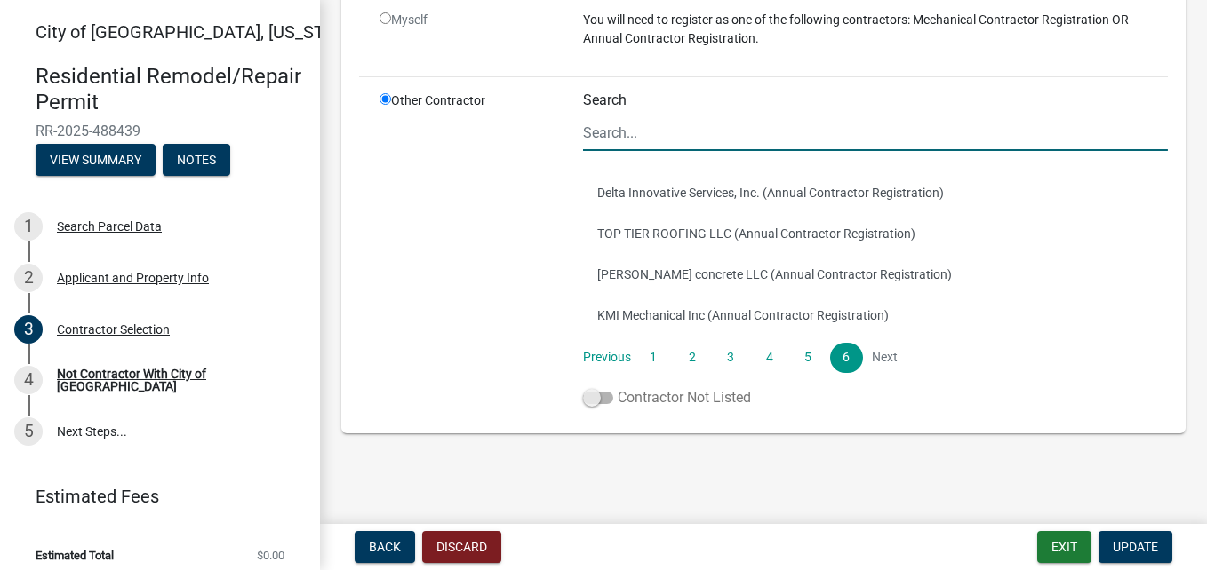
click at [590, 401] on span at bounding box center [598, 398] width 30 height 12
click at [618, 387] on input "Contractor Not Listed" at bounding box center [618, 387] width 0 height 0
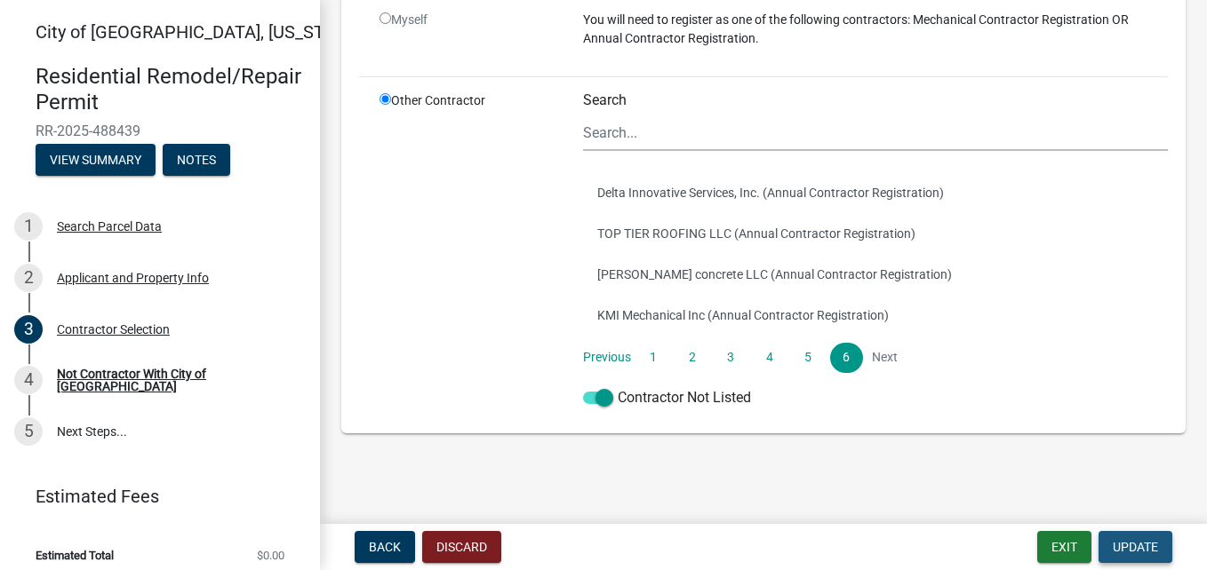
click at [1129, 546] on span "Update" at bounding box center [1135, 547] width 45 height 14
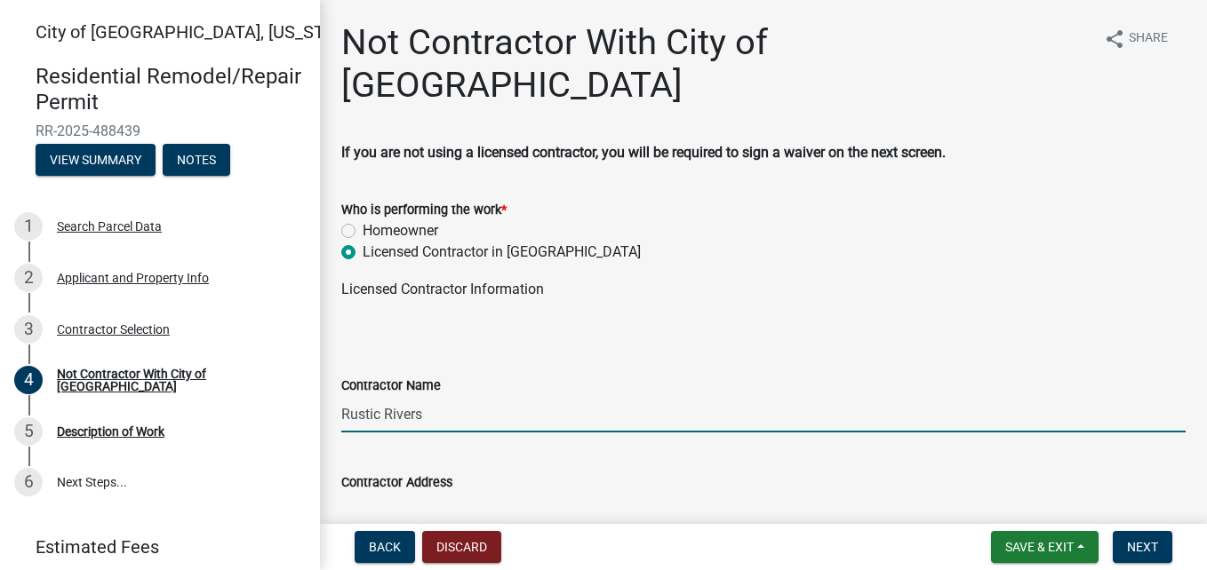
click at [420, 396] on input "Rustic Rivers" at bounding box center [763, 414] width 844 height 36
type input "Rustic River Construction LLC"
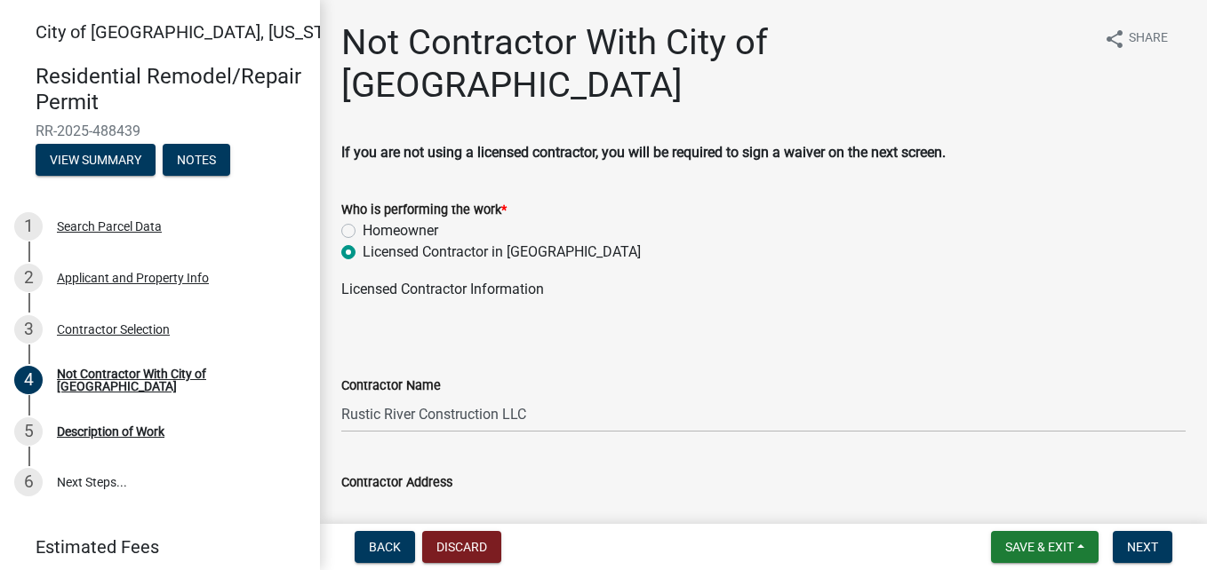
click at [376, 493] on input "Contractor Address" at bounding box center [763, 511] width 844 height 36
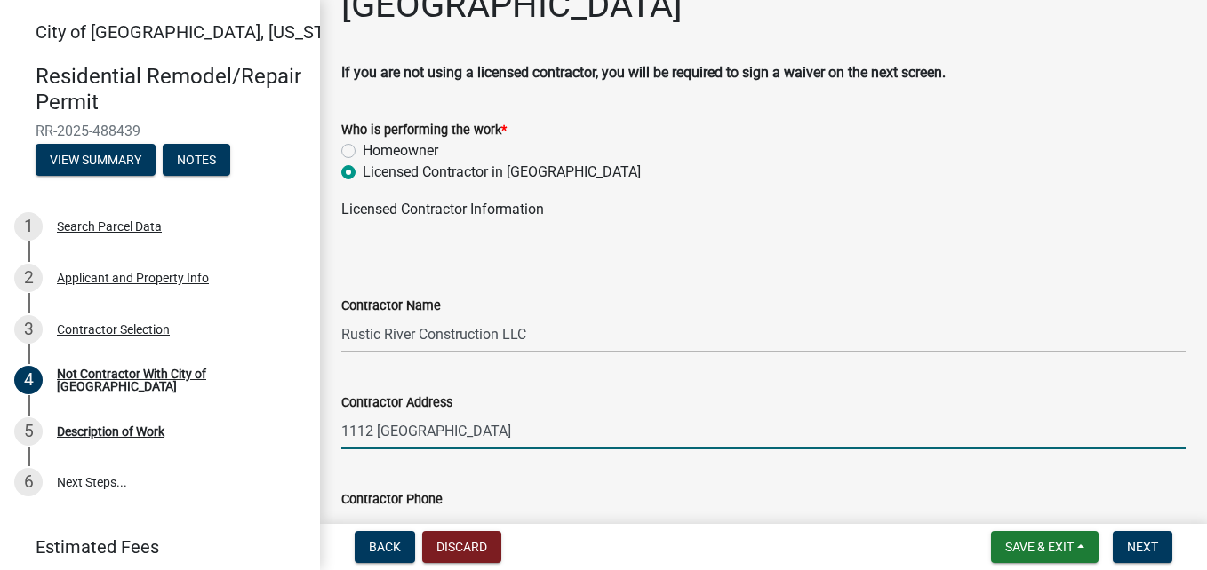
scroll to position [84, 0]
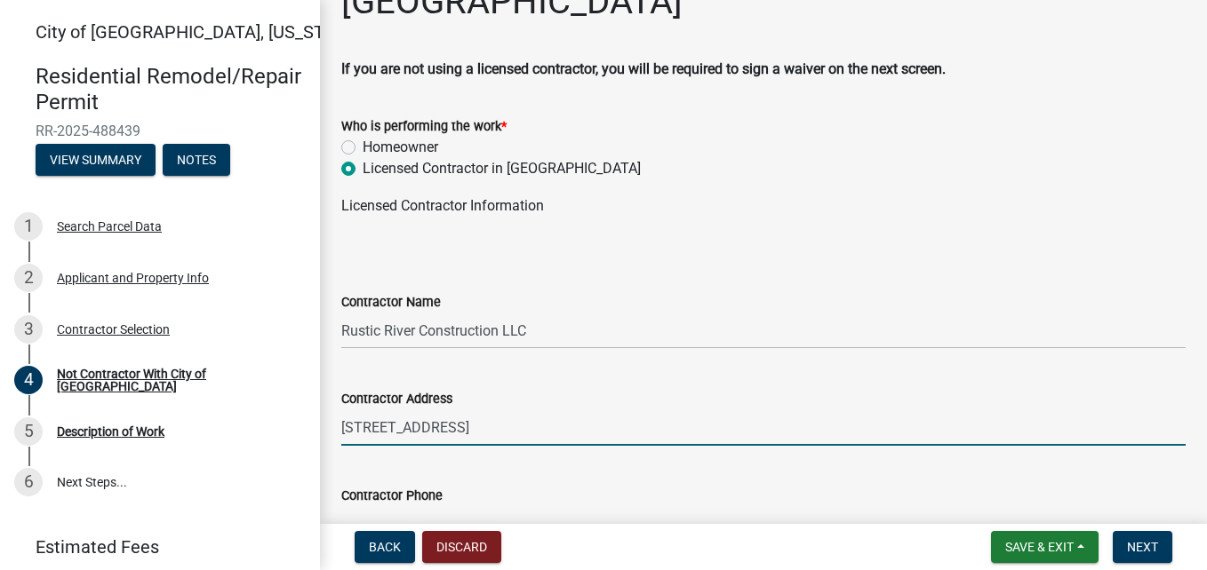
type input "[STREET_ADDRESS]"
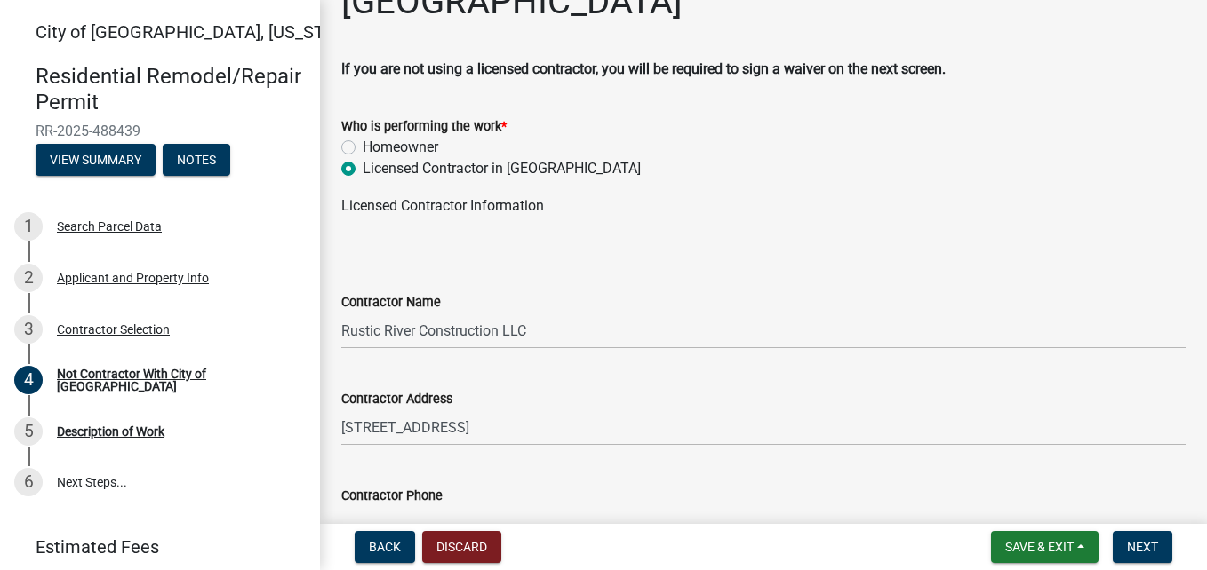
click at [377, 507] on input "Contractor Phone" at bounding box center [763, 525] width 844 height 36
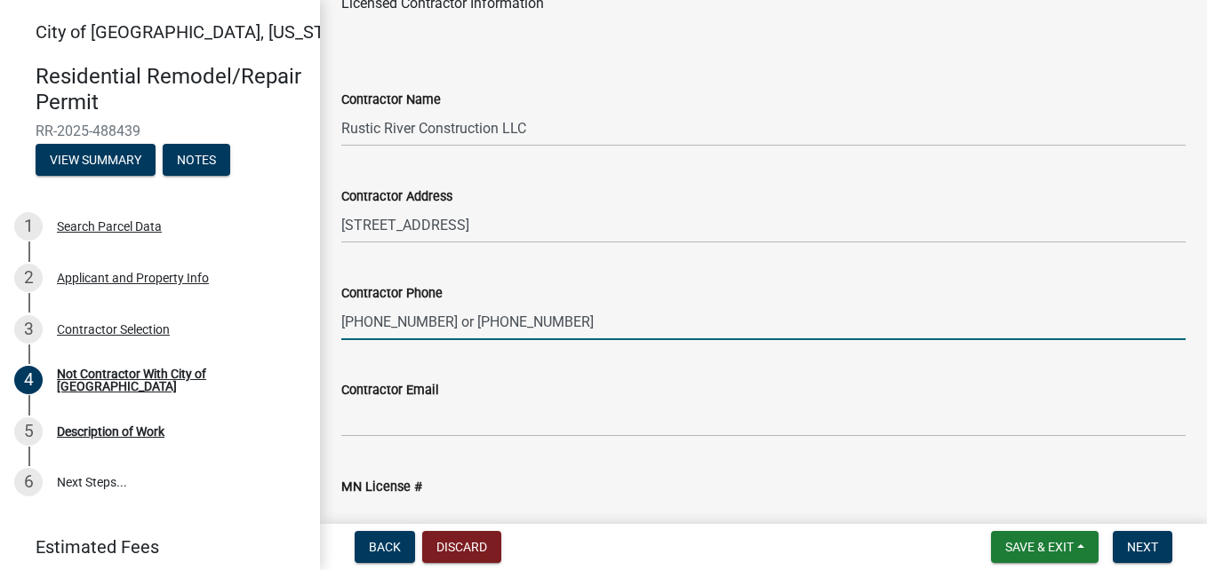
scroll to position [291, 0]
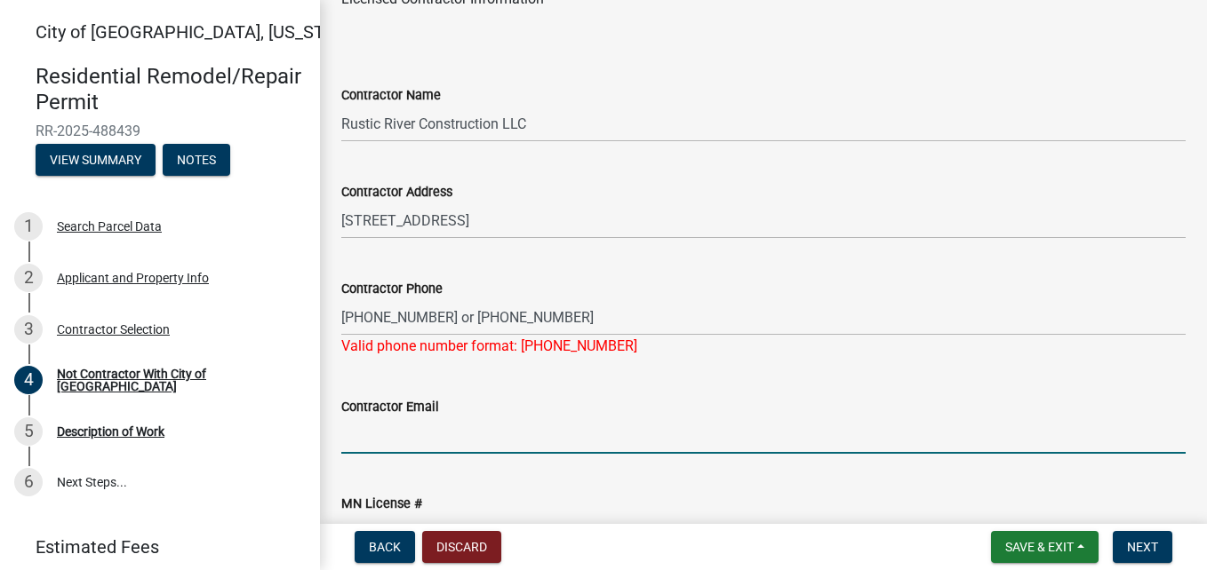
click at [355, 418] on input "Contractor Email" at bounding box center [763, 436] width 844 height 36
click at [929, 323] on wm-data-entity-input "Contractor Phone [PHONE_NUMBER] or [PHONE_NUMBER] Valid phone number format: [P…" at bounding box center [763, 312] width 844 height 118
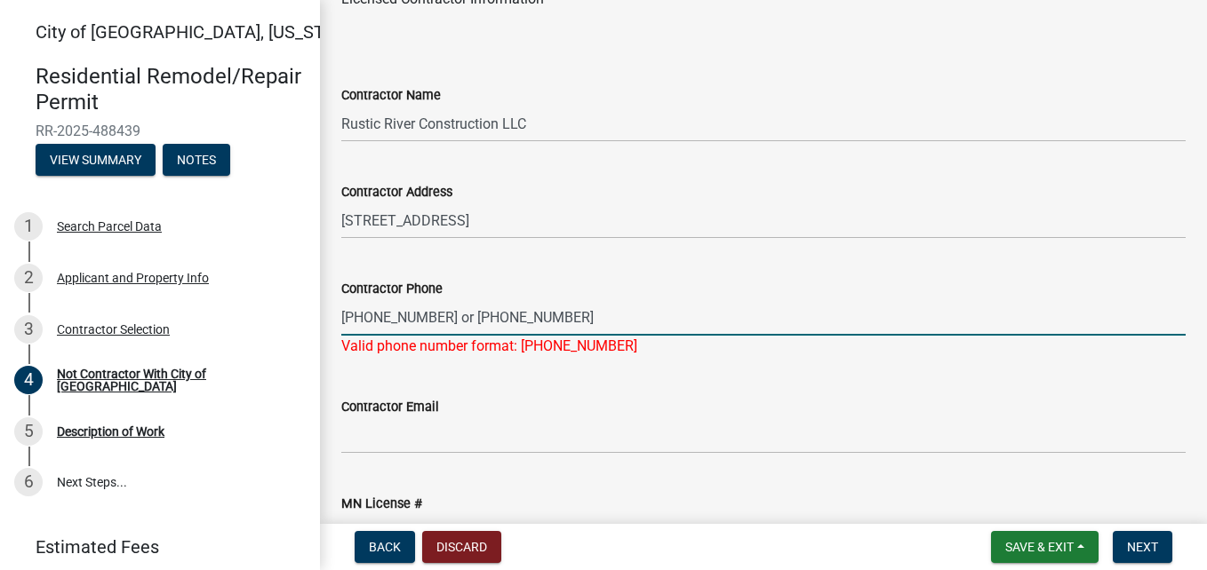
drag, startPoint x: 433, startPoint y: 275, endPoint x: 589, endPoint y: 272, distance: 156.4
click at [589, 299] on input "[PHONE_NUMBER] or [PHONE_NUMBER]" at bounding box center [763, 317] width 844 height 36
type input "[PHONE_NUMBER]"
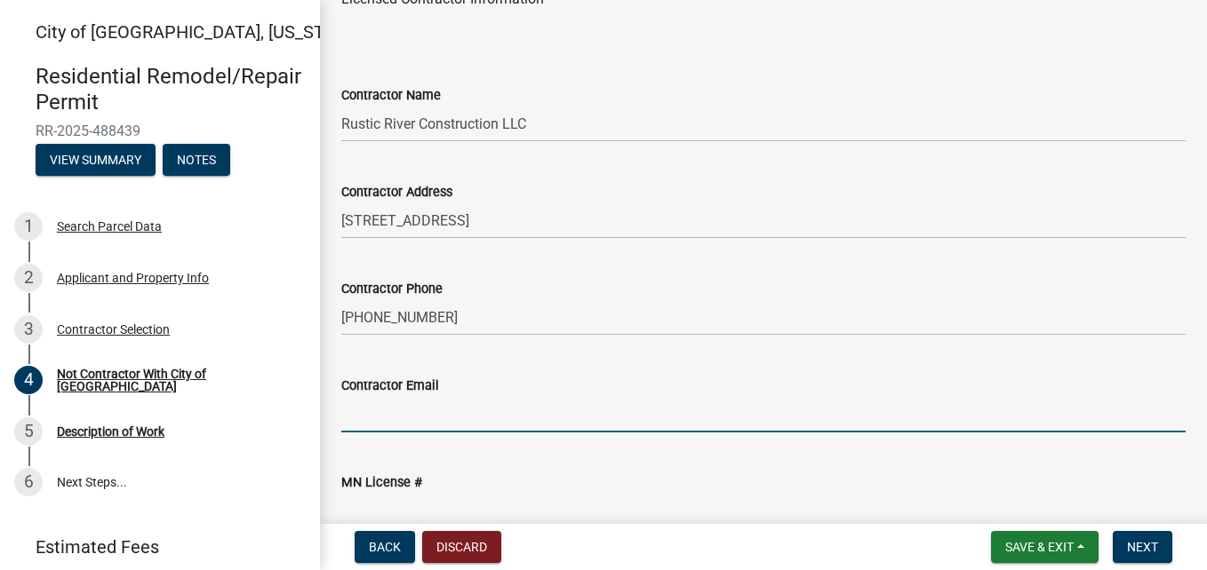
click at [377, 395] on wm-data-entity-input "Contractor Email" at bounding box center [763, 398] width 844 height 97
type input "[EMAIL_ADDRESS][DOMAIN_NAME]"
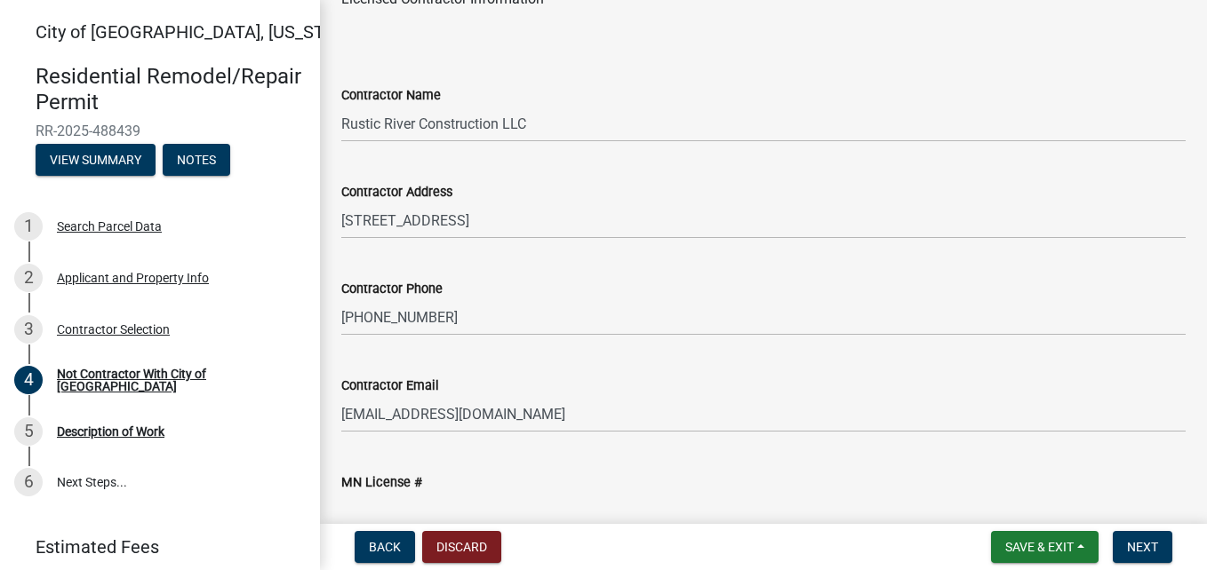
click at [356, 493] on input "MN License #" at bounding box center [763, 511] width 844 height 36
type input "BC722561"
drag, startPoint x: 1193, startPoint y: 290, endPoint x: 1199, endPoint y: 437, distance: 147.6
click at [1199, 437] on main "Not Contractor With City of [GEOGRAPHIC_DATA] share Share If you are not using …" at bounding box center [763, 258] width 887 height 517
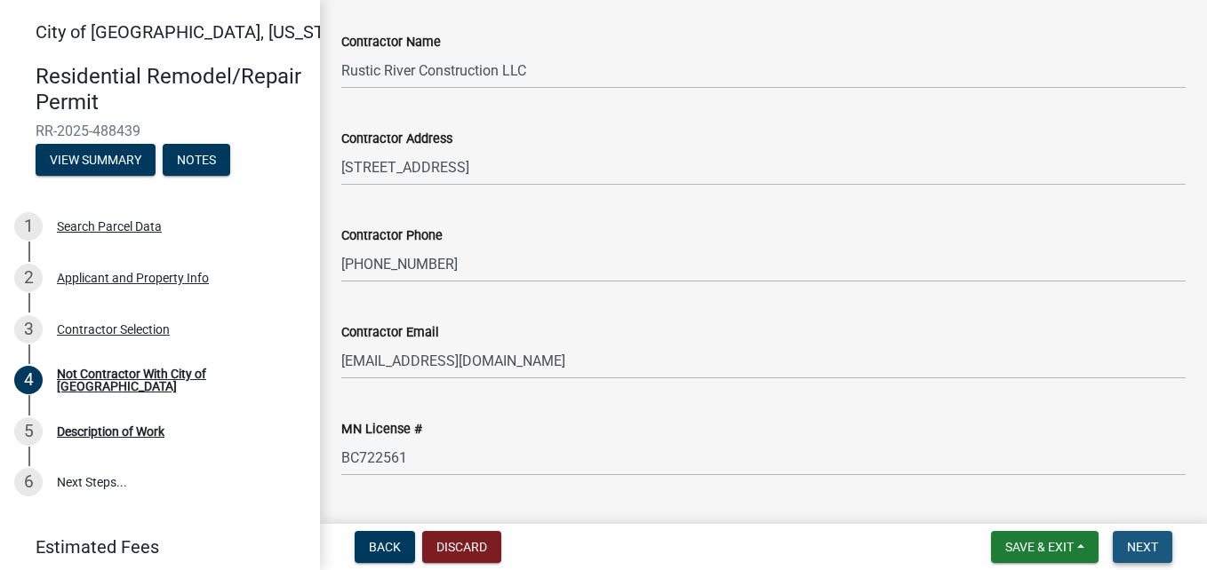
click at [1146, 547] on span "Next" at bounding box center [1142, 547] width 31 height 14
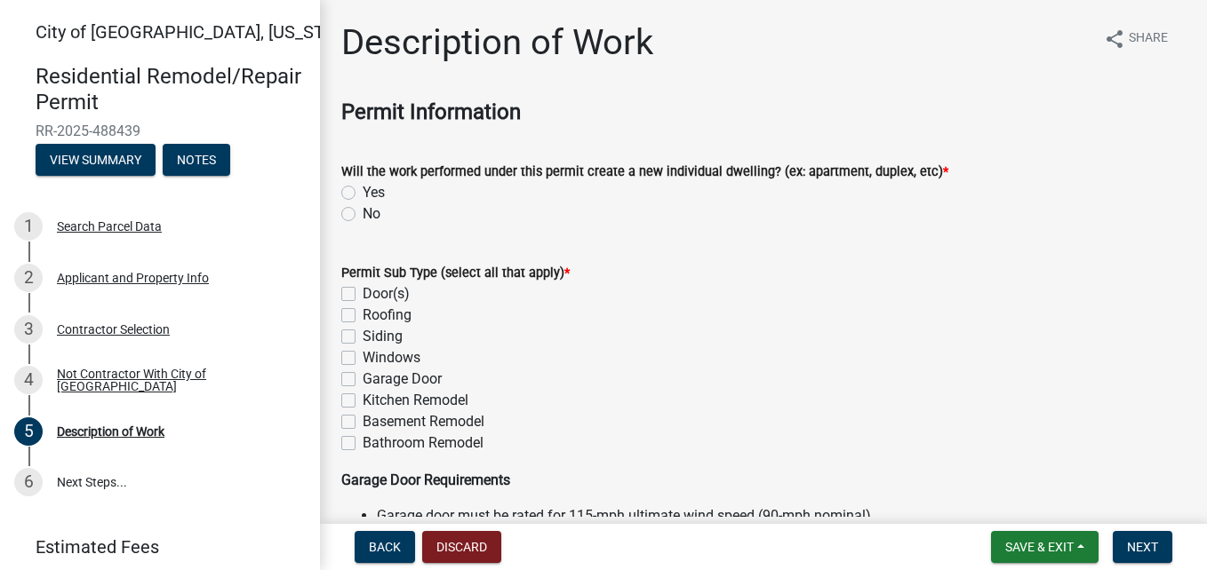
click at [363, 215] on label "No" at bounding box center [372, 213] width 18 height 21
click at [363, 215] on input "No" at bounding box center [369, 209] width 12 height 12
radio input "true"
click at [363, 338] on label "Siding" at bounding box center [383, 336] width 40 height 21
click at [363, 338] on input "Siding" at bounding box center [369, 332] width 12 height 12
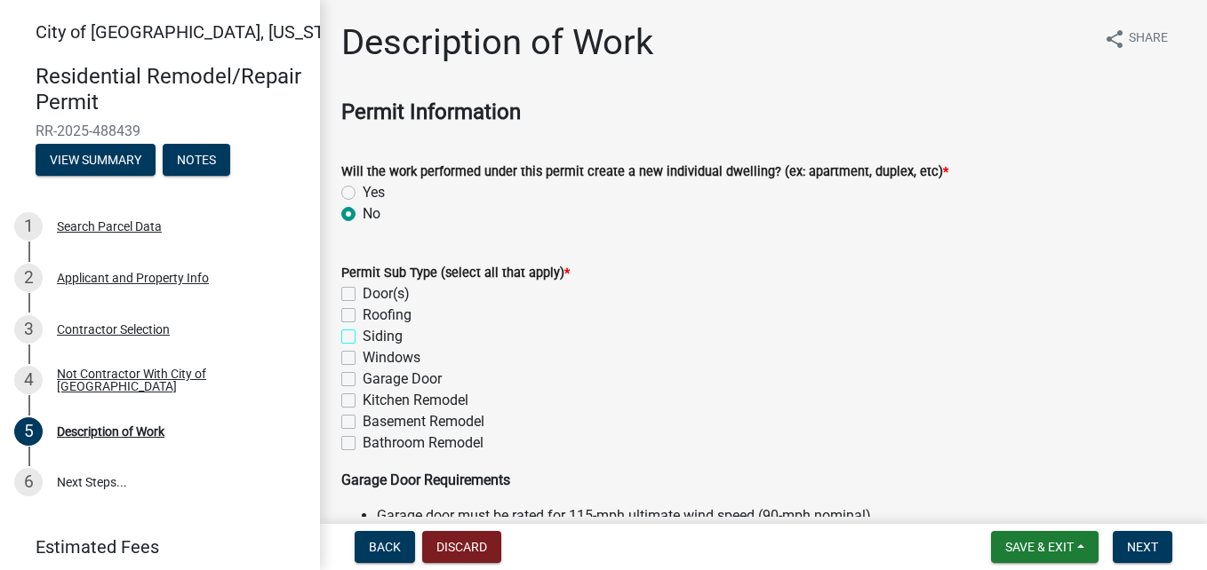
checkbox input "true"
checkbox input "false"
checkbox input "true"
checkbox input "false"
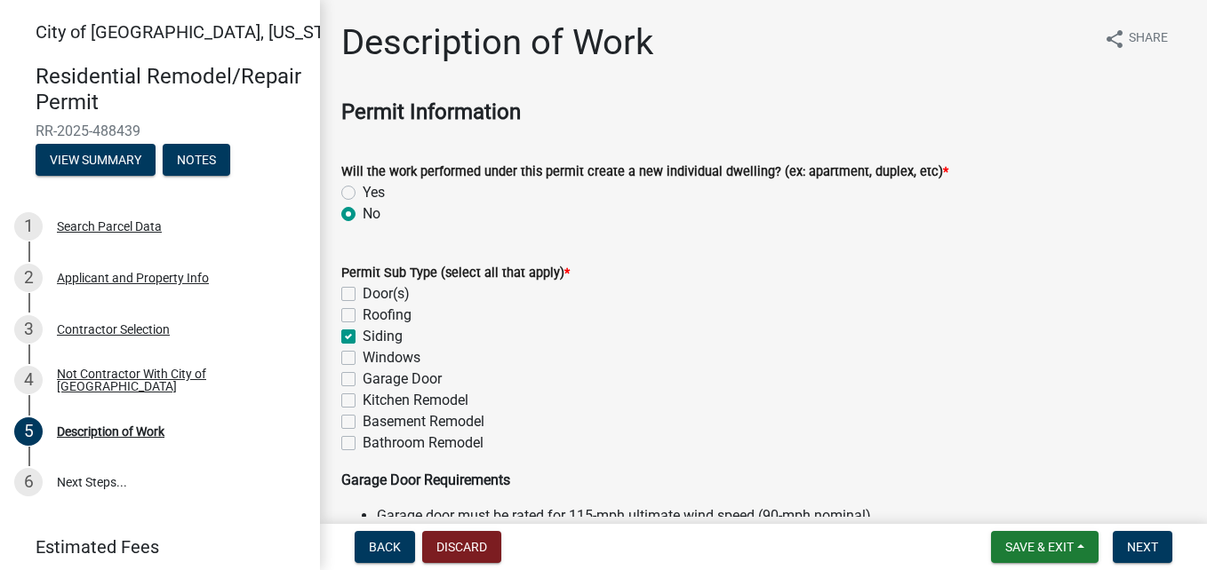
checkbox input "false"
click at [347, 366] on div "Windows" at bounding box center [763, 357] width 844 height 21
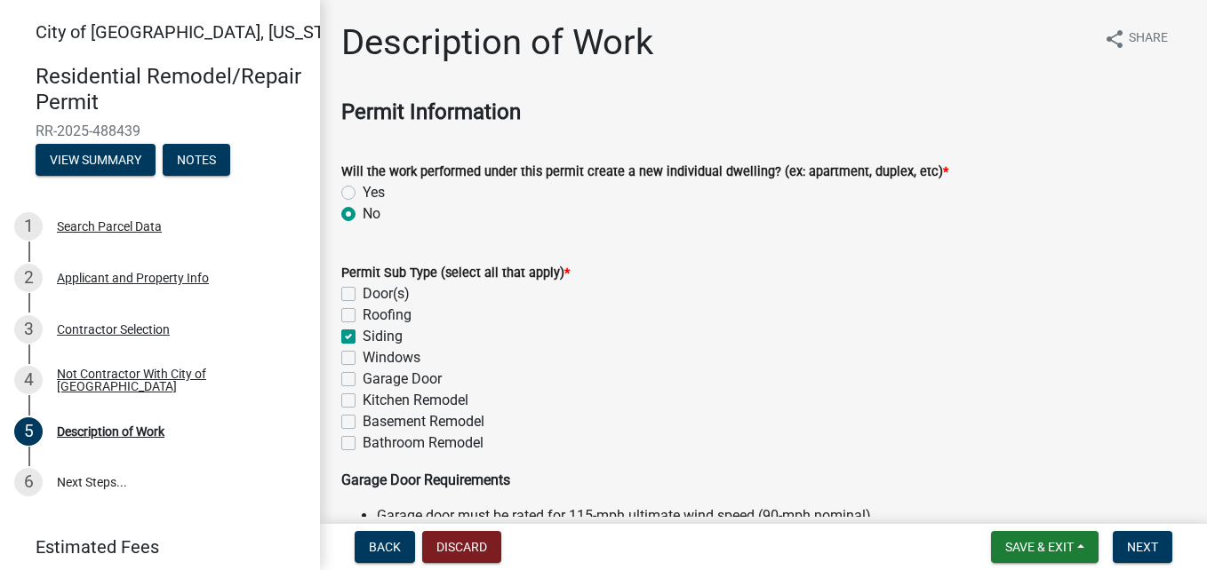
click at [363, 353] on label "Windows" at bounding box center [392, 357] width 58 height 21
click at [363, 353] on input "Windows" at bounding box center [369, 353] width 12 height 12
checkbox input "true"
checkbox input "false"
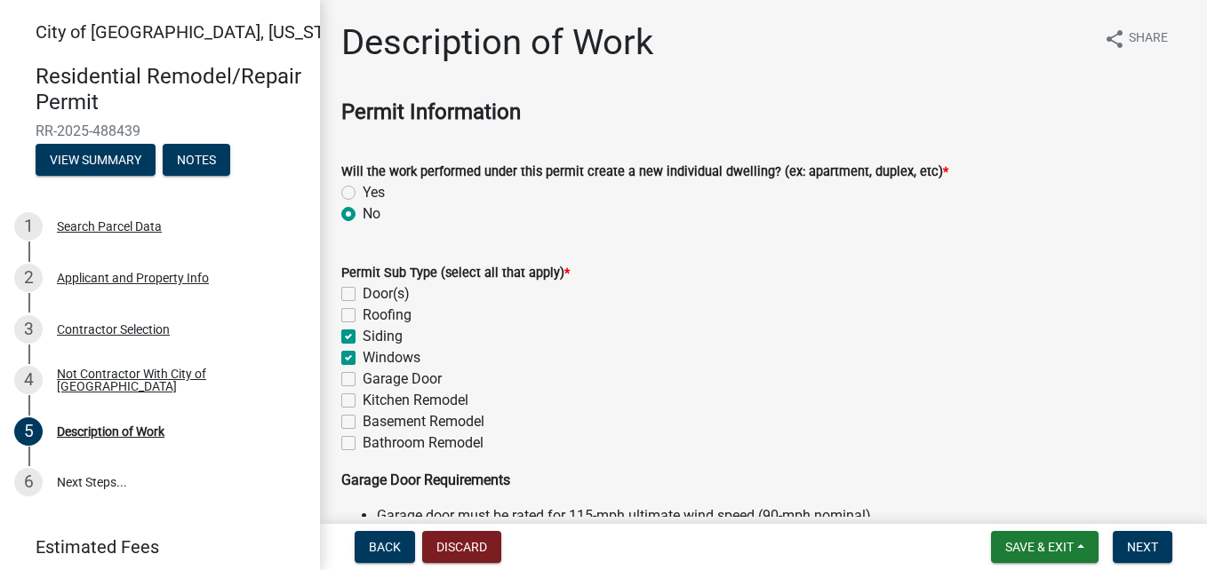
checkbox input "true"
checkbox input "false"
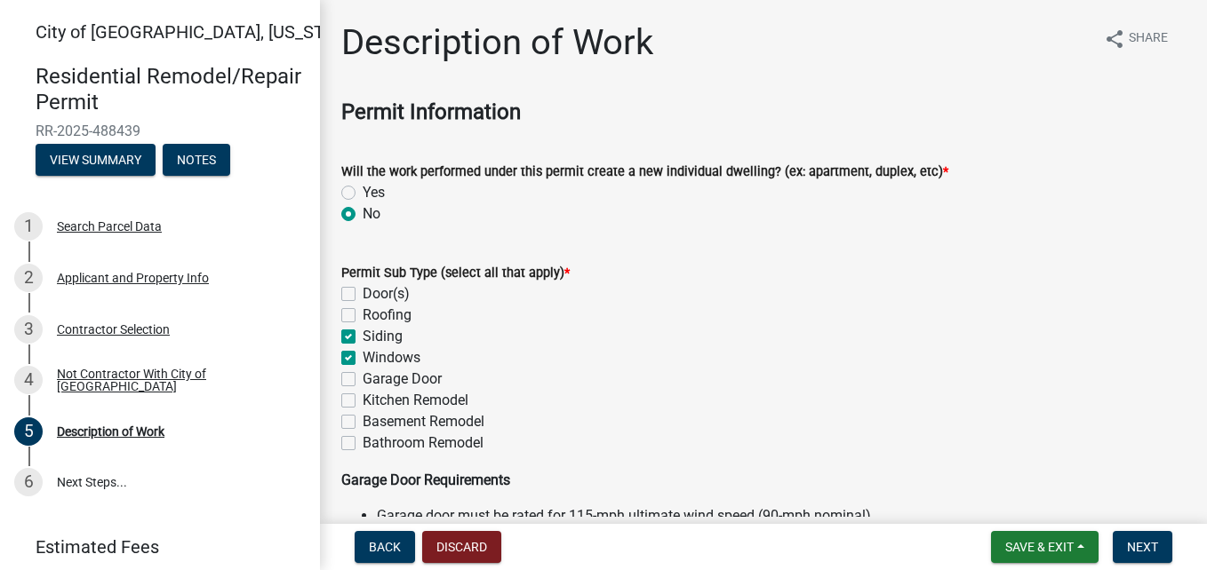
checkbox input "false"
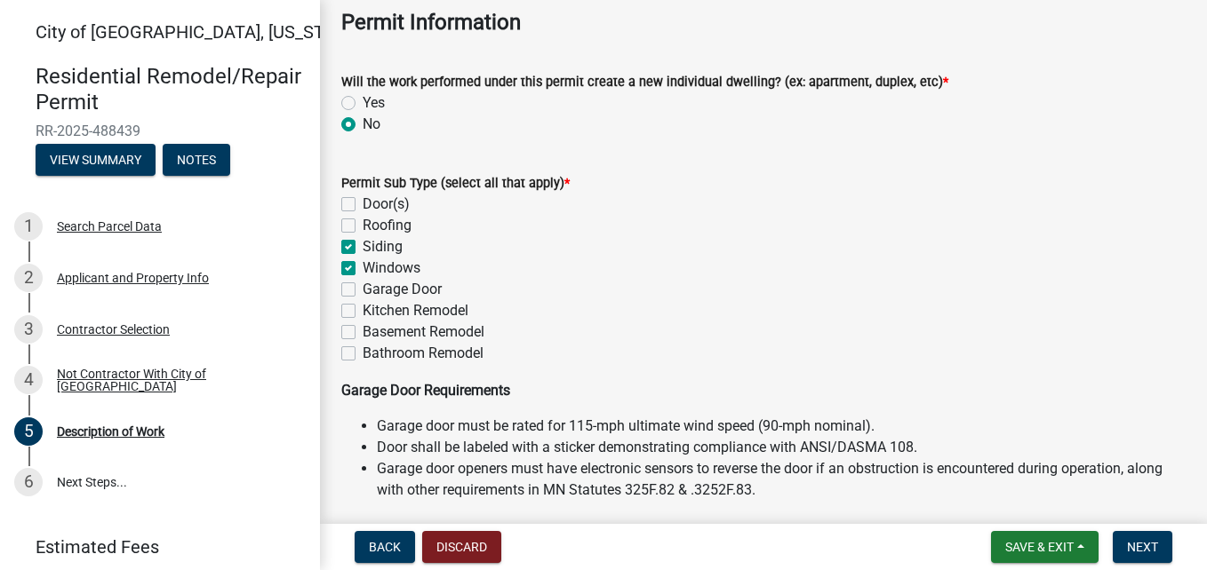
scroll to position [103, 0]
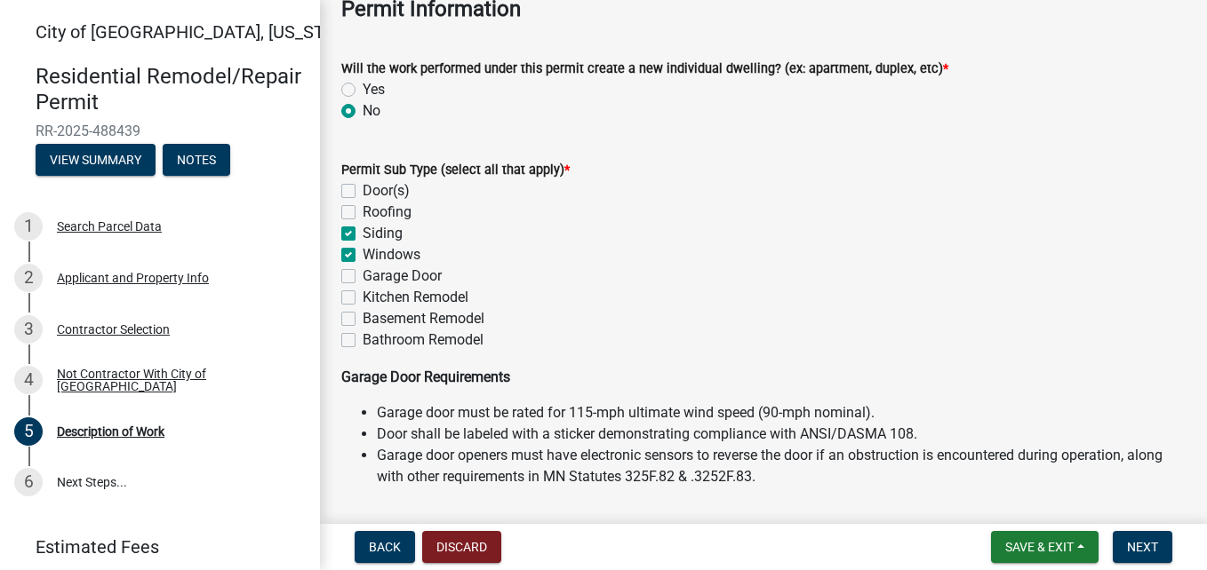
click at [363, 188] on label "Door(s)" at bounding box center [386, 190] width 47 height 21
click at [363, 188] on input "Door(s)" at bounding box center [369, 186] width 12 height 12
checkbox input "true"
checkbox input "false"
checkbox input "true"
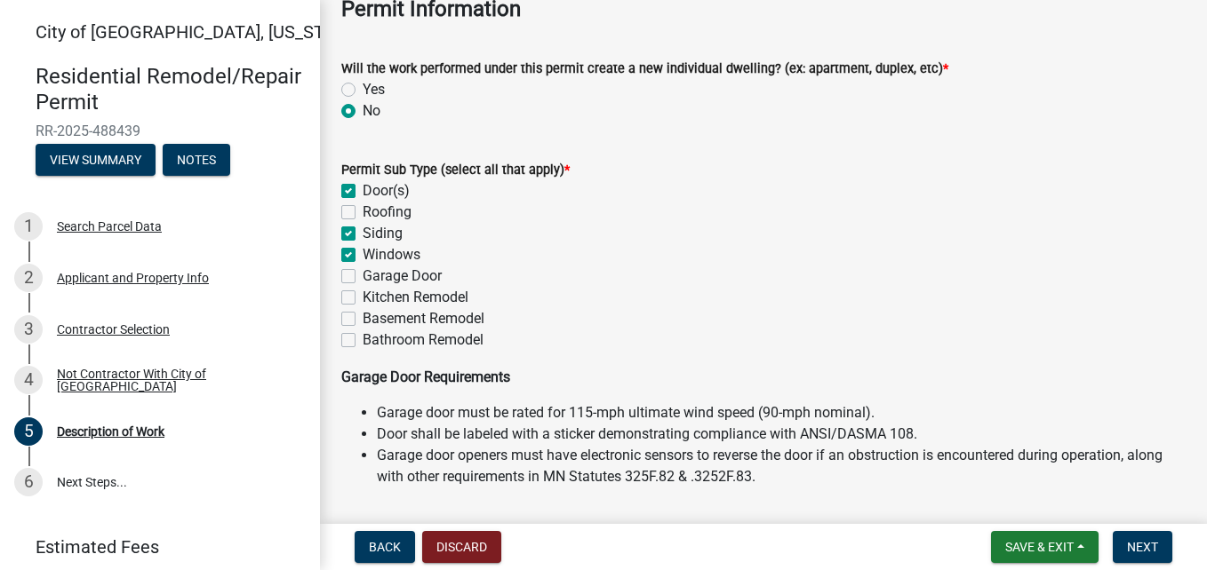
checkbox input "true"
checkbox input "false"
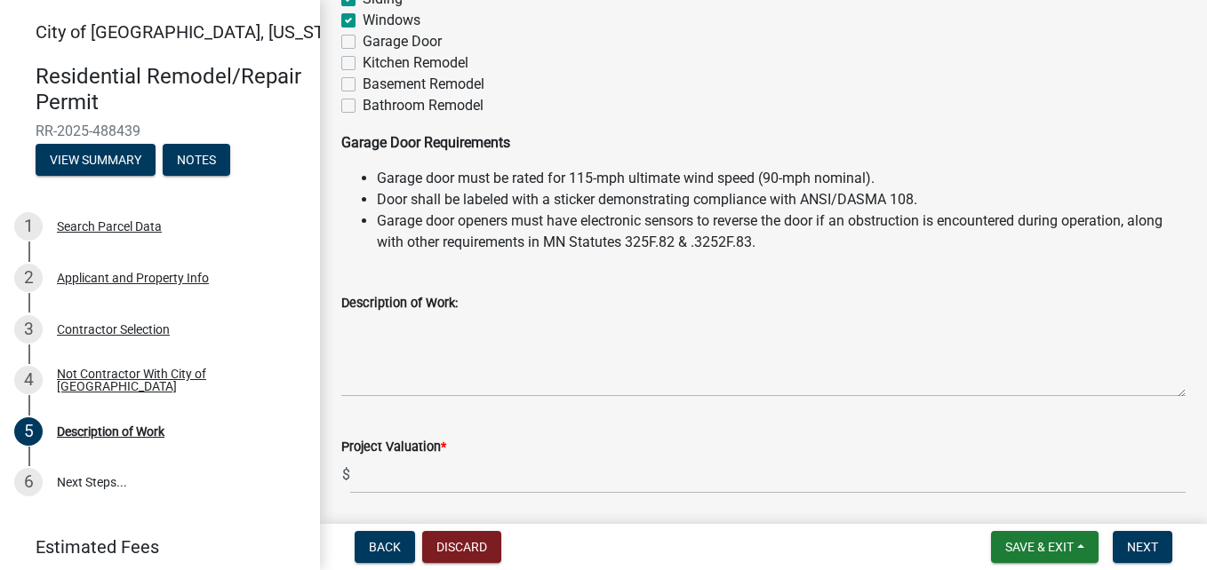
scroll to position [340, 0]
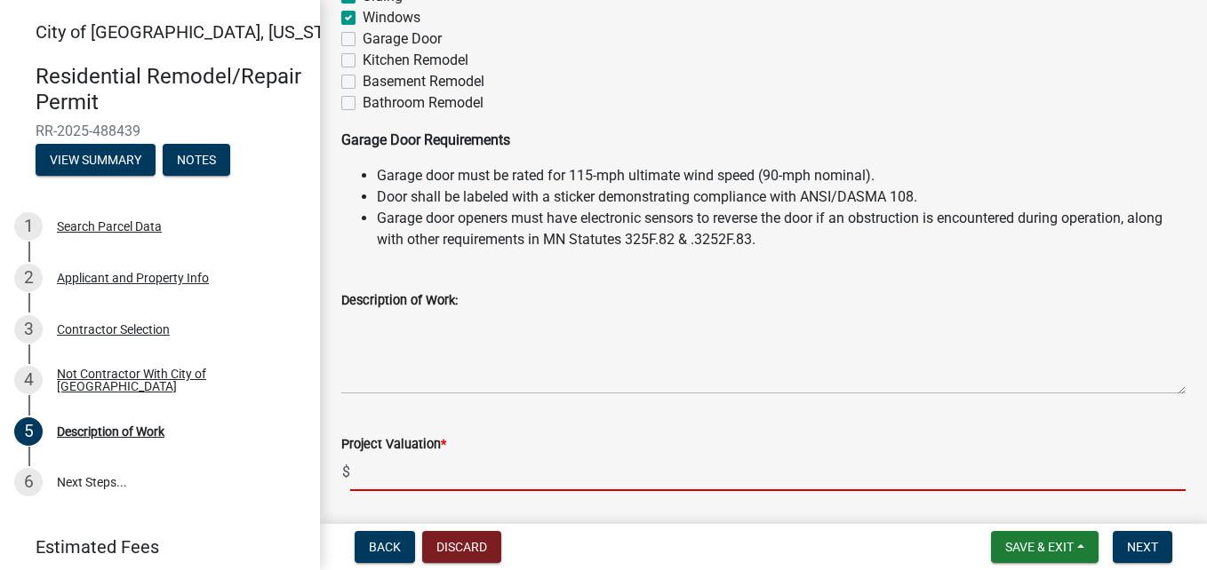
click at [366, 471] on input "text" at bounding box center [767, 473] width 835 height 36
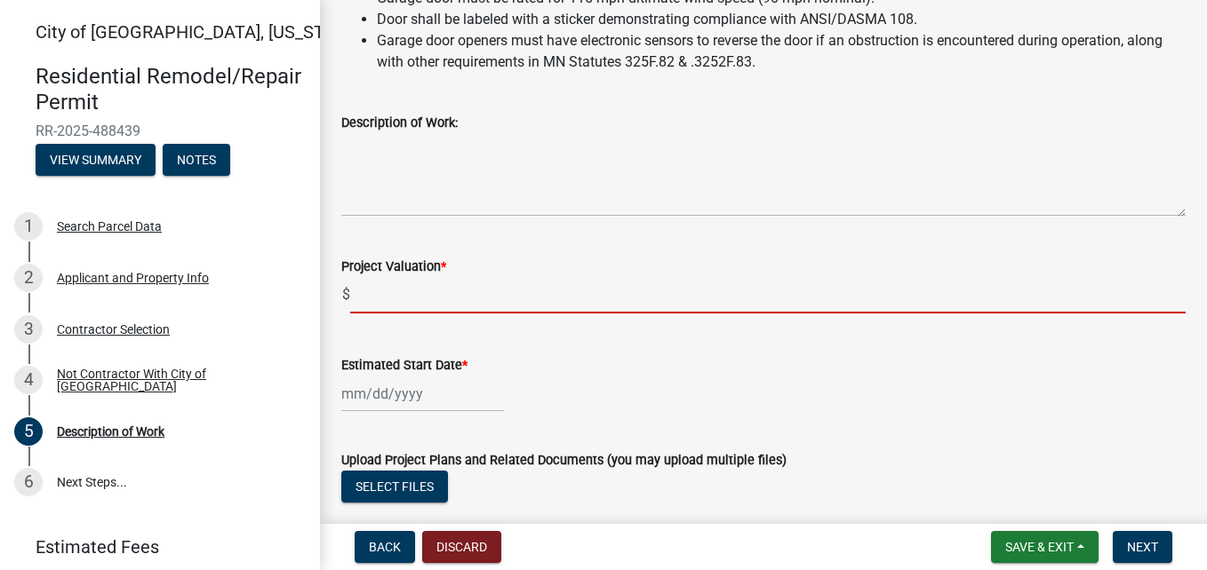
scroll to position [520, 0]
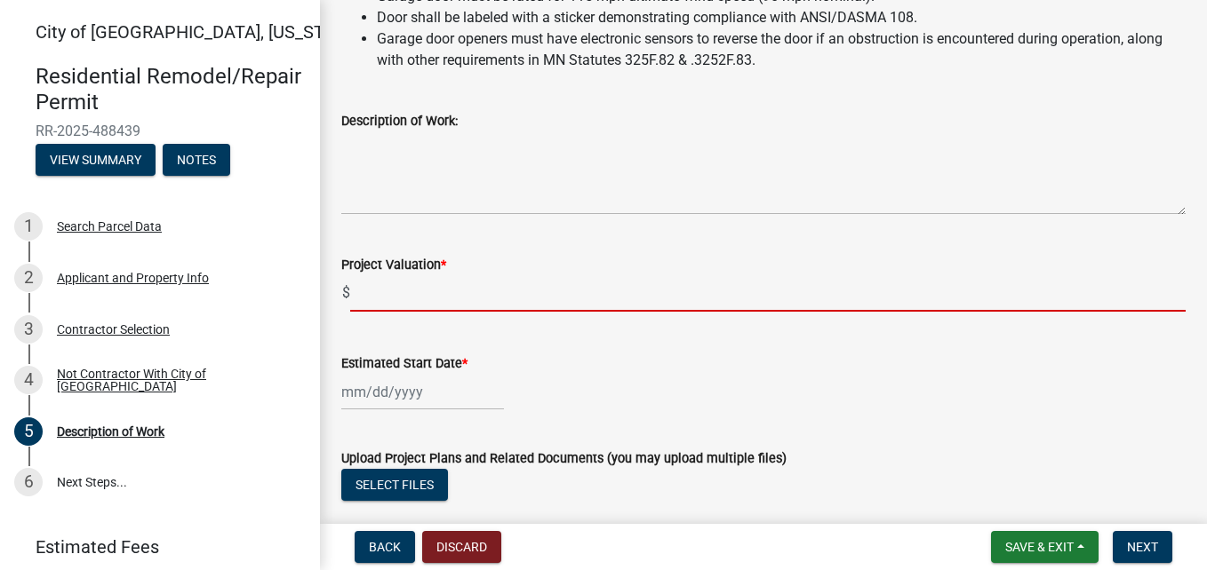
select select "10"
select select "2025"
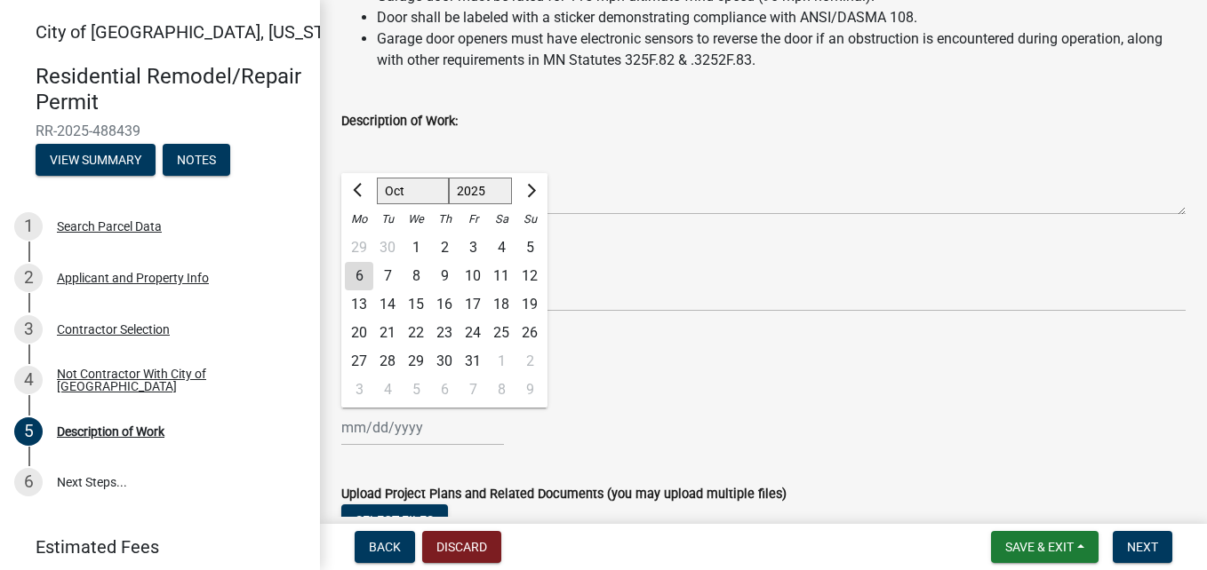
click at [349, 410] on div "[PERSON_NAME] Feb Mar Apr [PERSON_NAME][DATE] Oct Nov [DATE] 1526 1527 1528 152…" at bounding box center [422, 428] width 163 height 36
click at [383, 276] on div "7" at bounding box center [387, 276] width 28 height 28
type input "[DATE]"
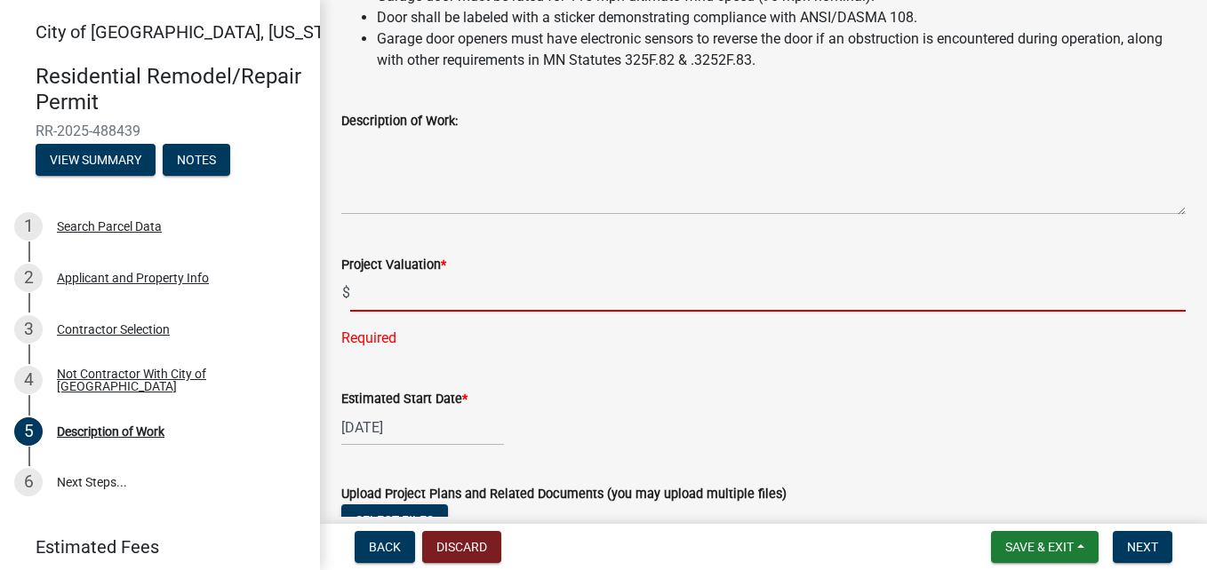
click at [365, 290] on input "text" at bounding box center [767, 293] width 835 height 36
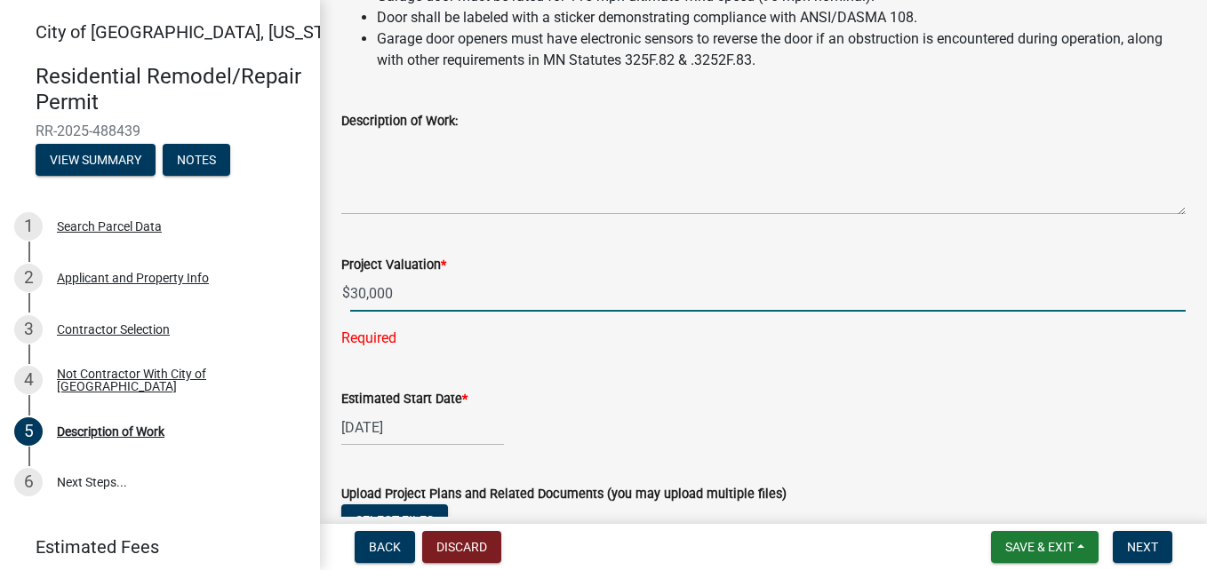
scroll to position [665, 0]
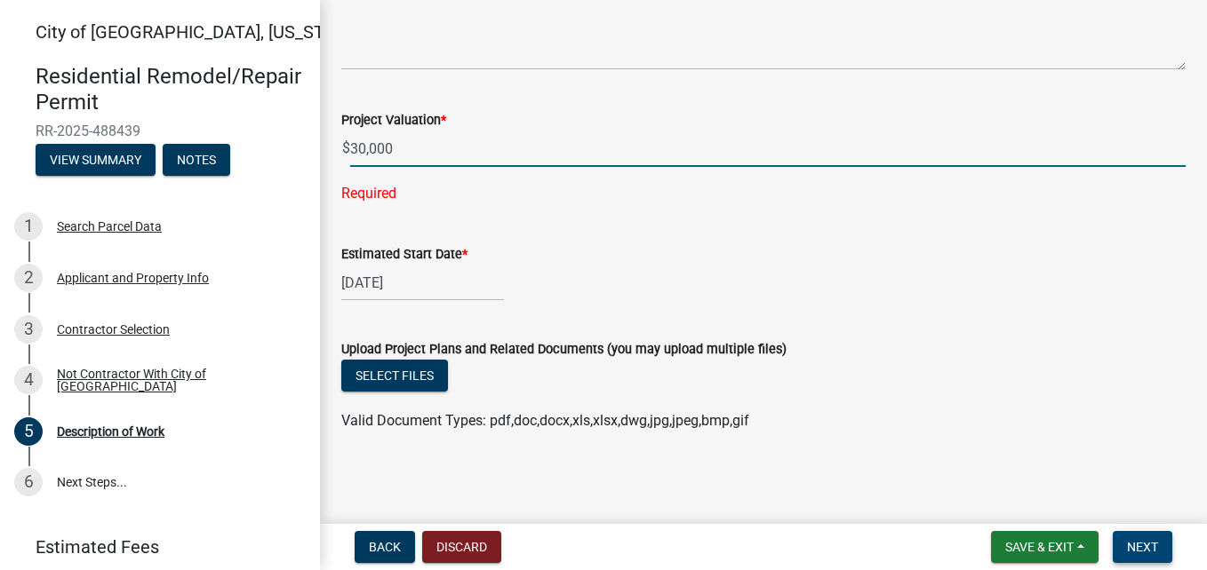
type input "30000"
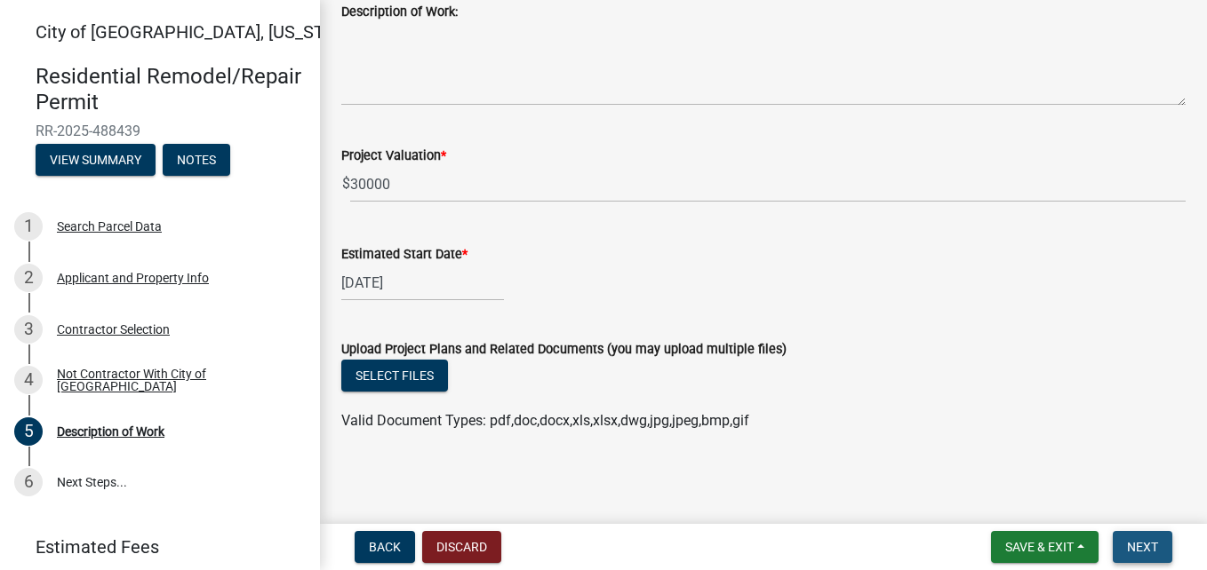
scroll to position [629, 0]
click at [1144, 546] on span "Next" at bounding box center [1142, 547] width 31 height 14
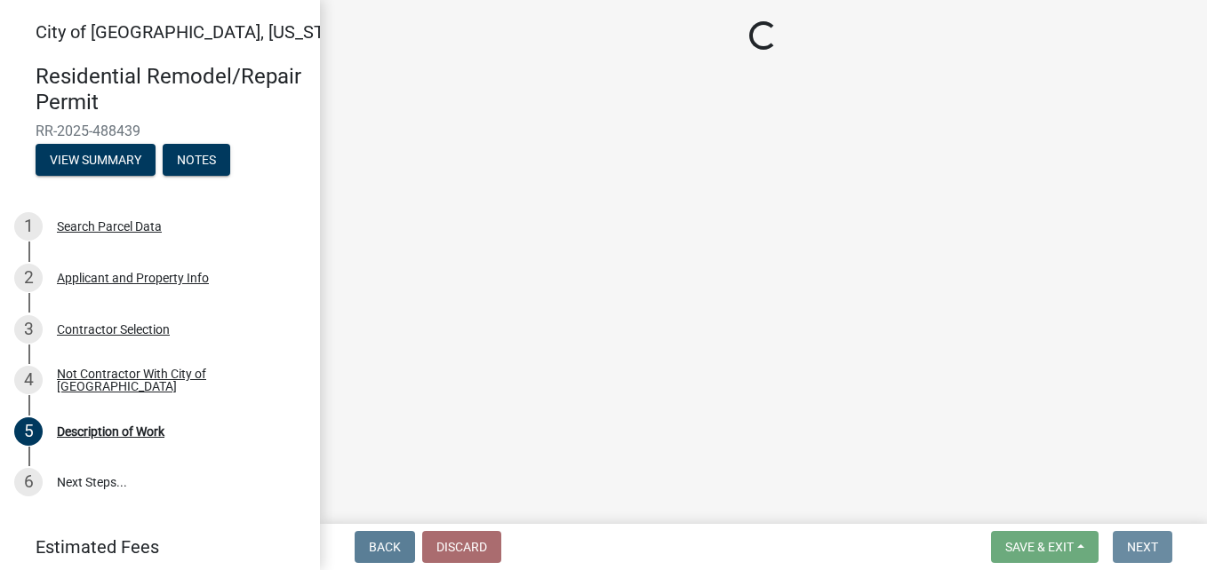
scroll to position [0, 0]
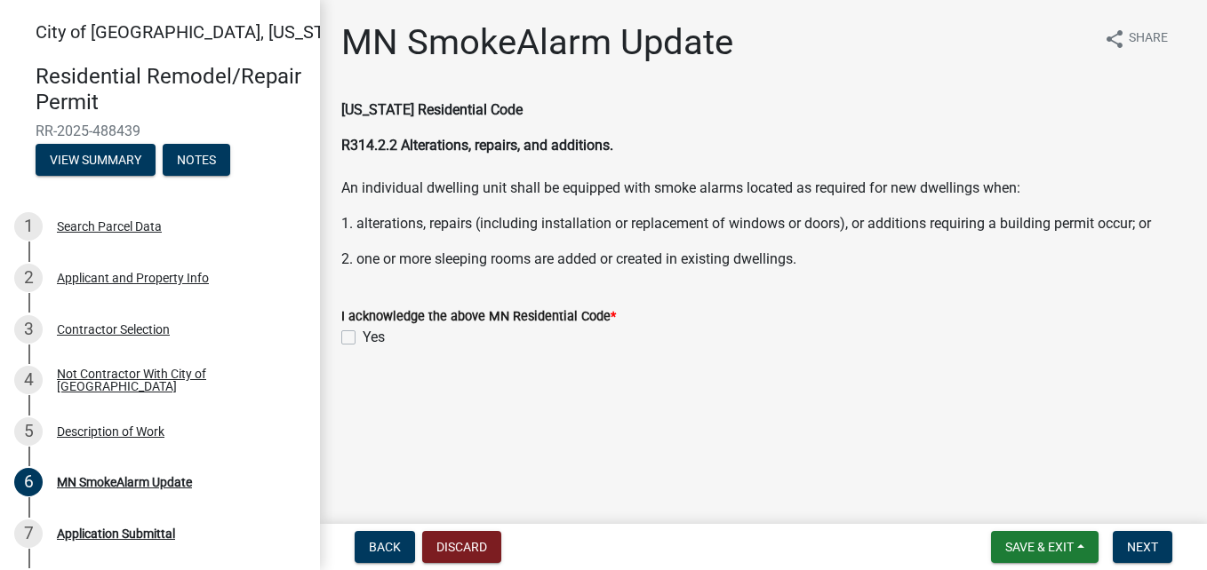
click at [363, 337] on label "Yes" at bounding box center [374, 337] width 22 height 21
click at [363, 337] on input "Yes" at bounding box center [369, 333] width 12 height 12
checkbox input "true"
click at [1141, 545] on span "Next" at bounding box center [1142, 547] width 31 height 14
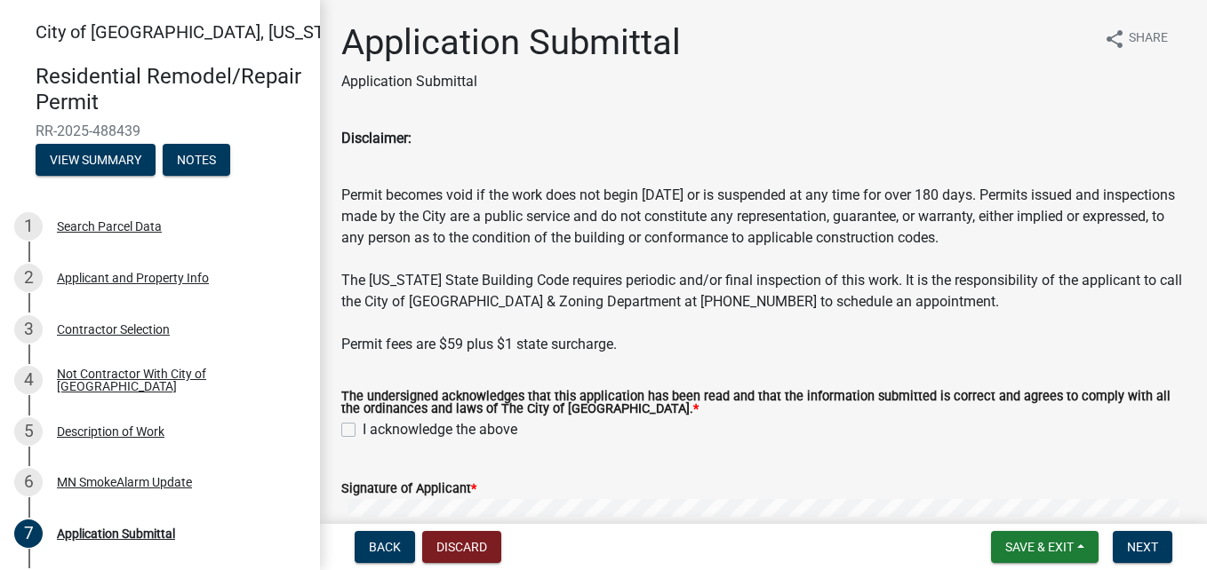
click at [363, 425] on label "I acknowledge the above" at bounding box center [440, 429] width 155 height 21
click at [363, 425] on input "I acknowledge the above" at bounding box center [369, 425] width 12 height 12
checkbox input "true"
click at [1158, 554] on span "Next" at bounding box center [1142, 547] width 31 height 14
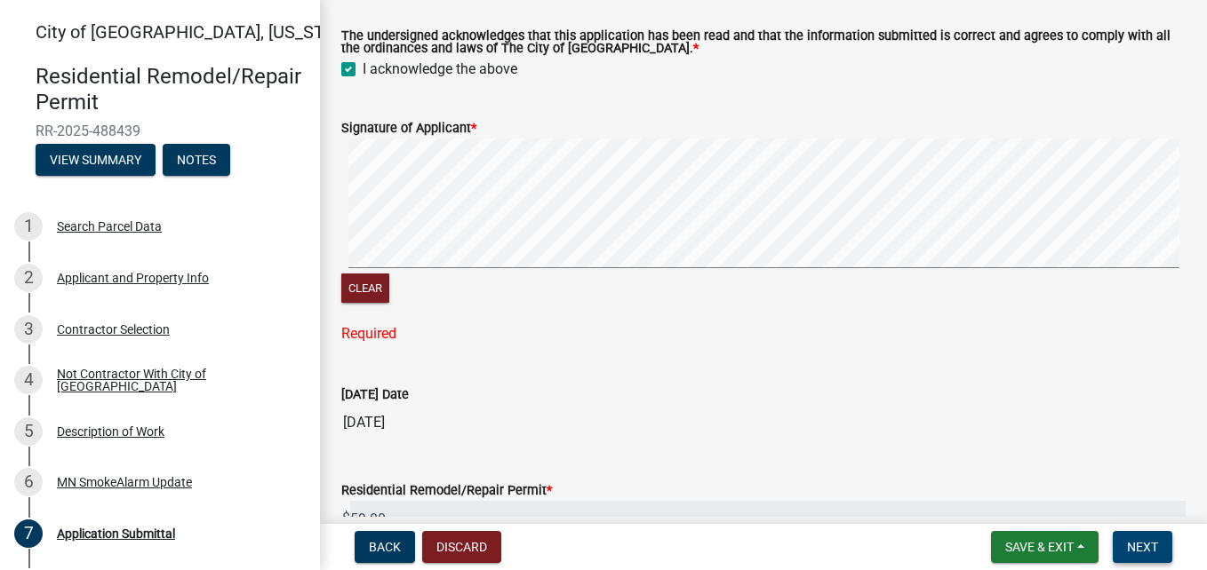
scroll to position [359, 0]
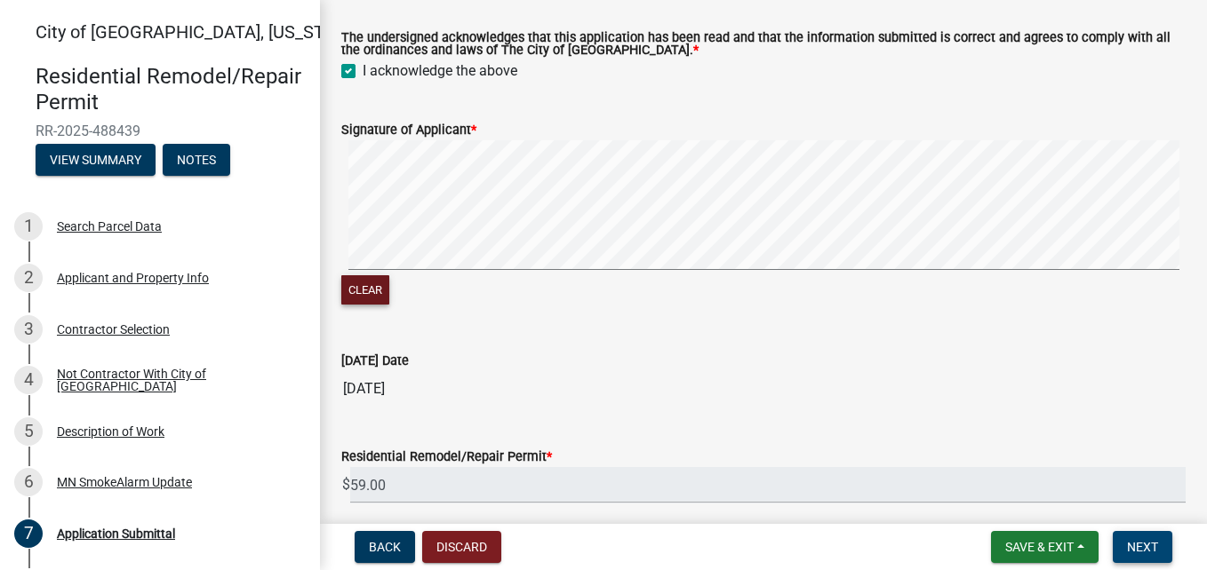
click at [1113, 531] on button "Next" at bounding box center [1143, 547] width 60 height 32
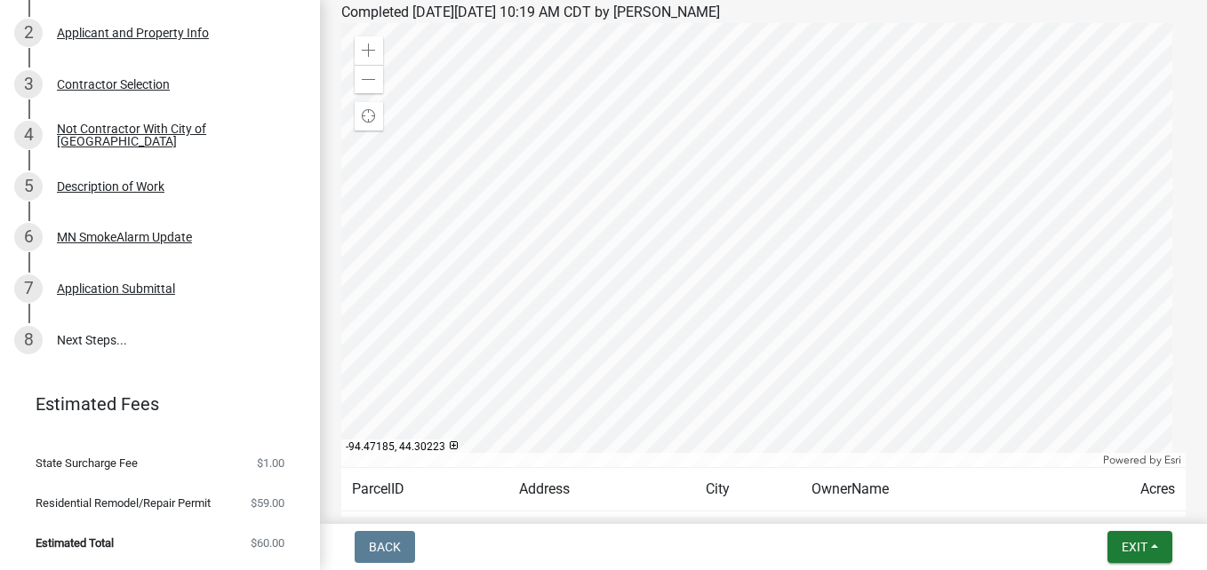
scroll to position [387, 0]
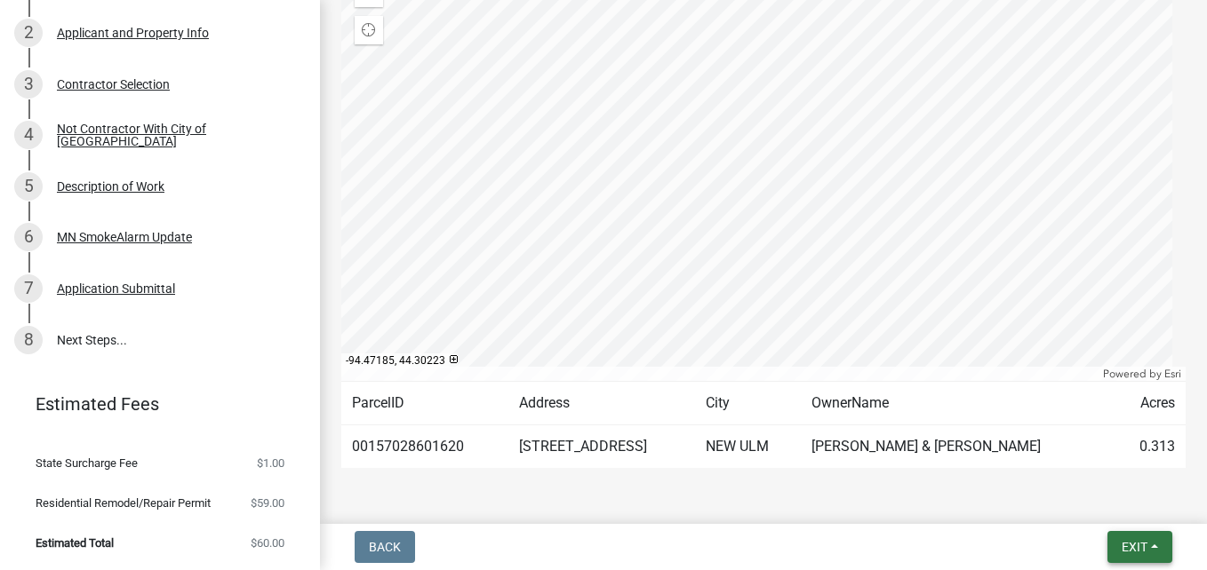
click at [1121, 551] on span "Exit" at bounding box center [1134, 547] width 26 height 14
click at [1092, 501] on button "Save & Exit" at bounding box center [1101, 501] width 142 height 43
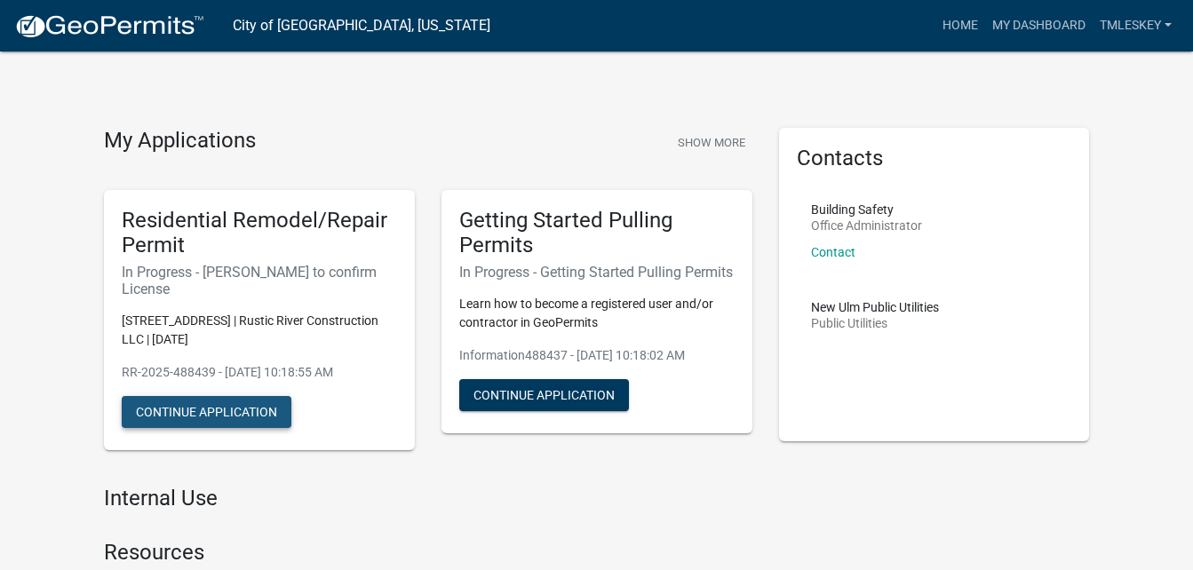
click at [203, 396] on button "Continue Application" at bounding box center [207, 412] width 170 height 32
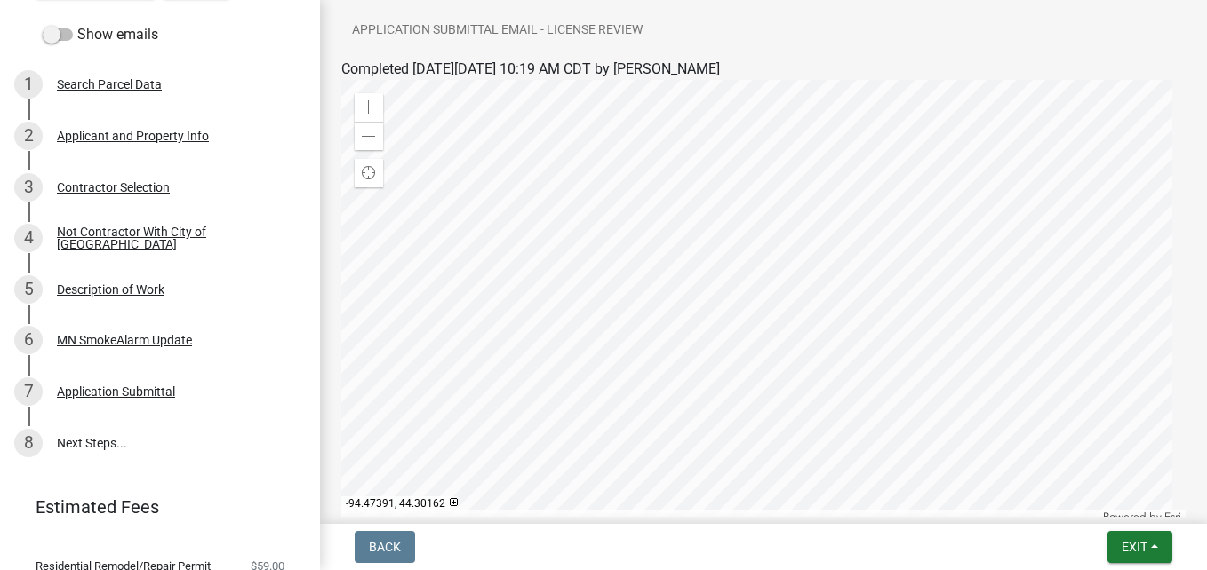
scroll to position [184, 0]
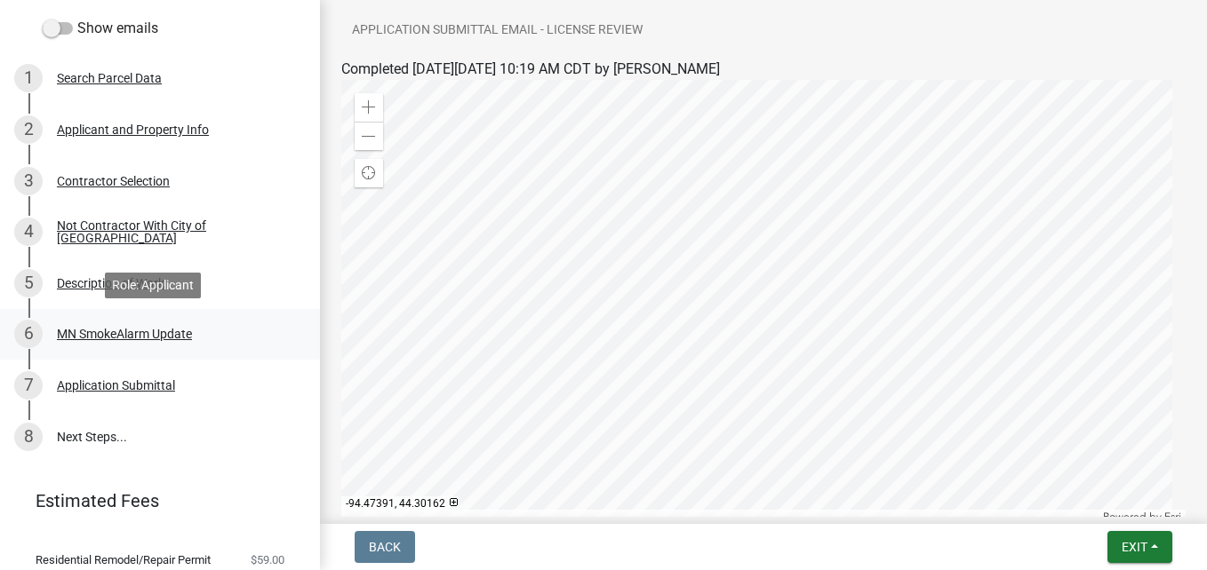
click at [89, 330] on div "MN SmokeAlarm Update" at bounding box center [124, 334] width 135 height 12
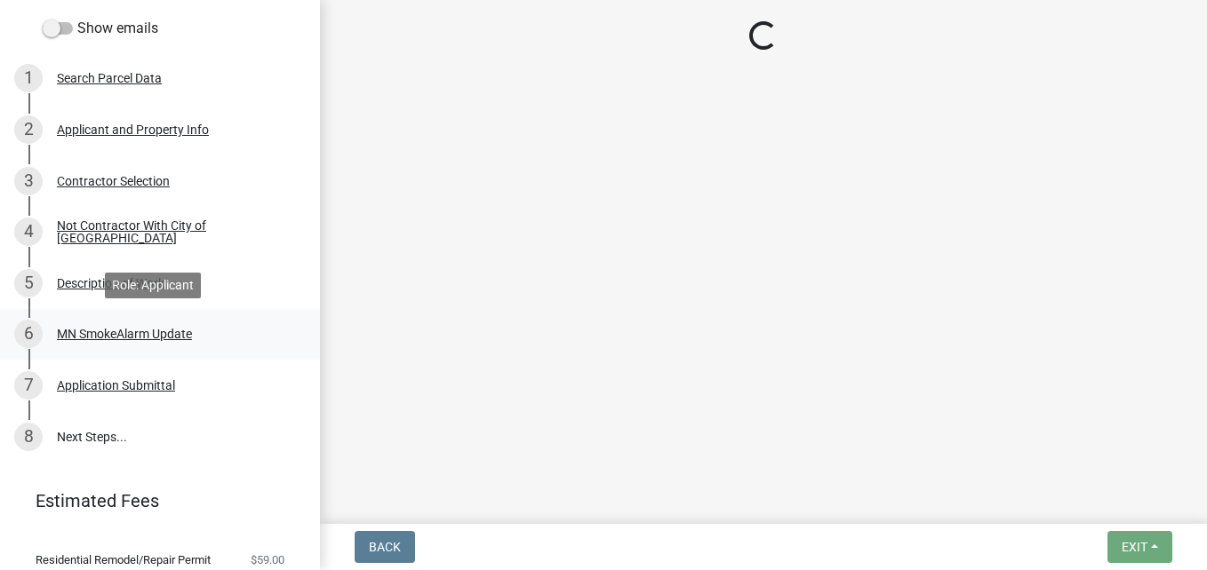
scroll to position [0, 0]
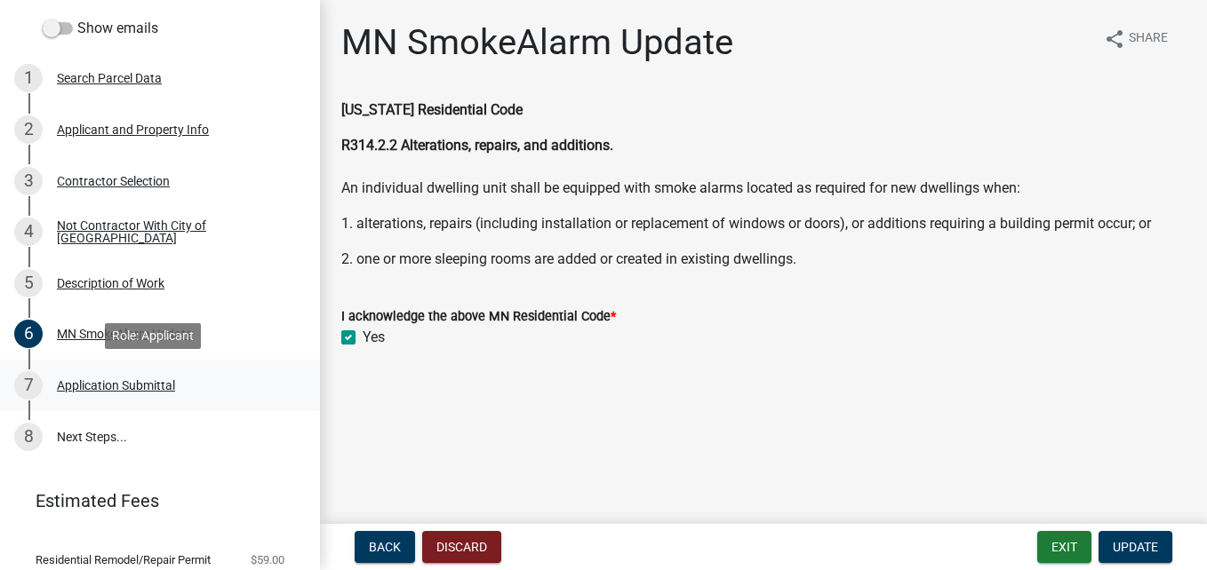
click at [94, 385] on div "Application Submittal" at bounding box center [116, 385] width 118 height 12
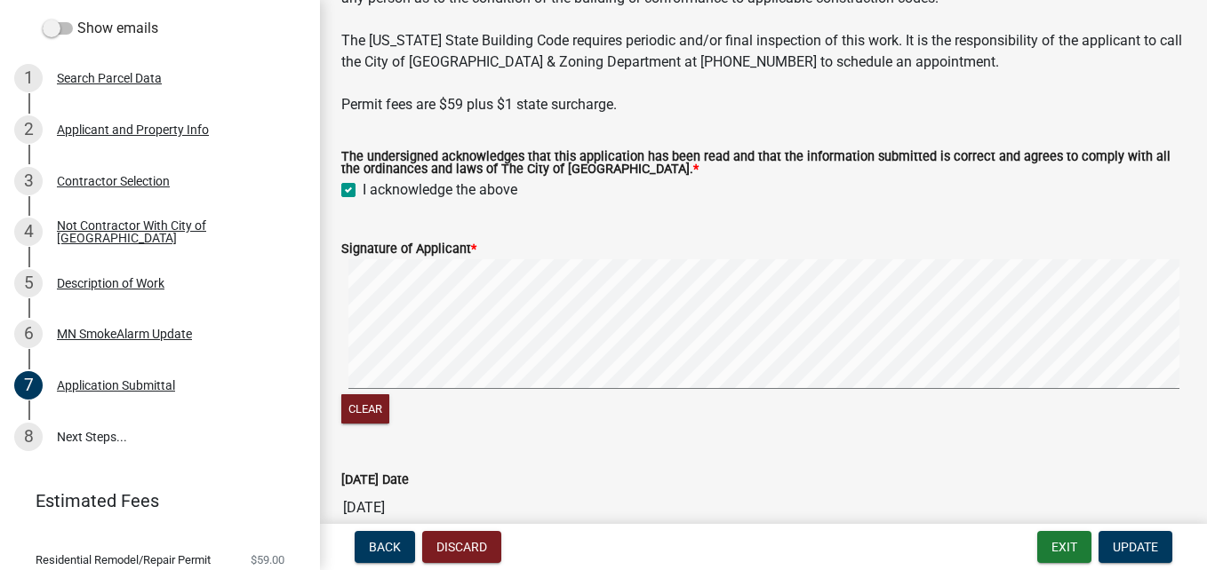
scroll to position [251, 0]
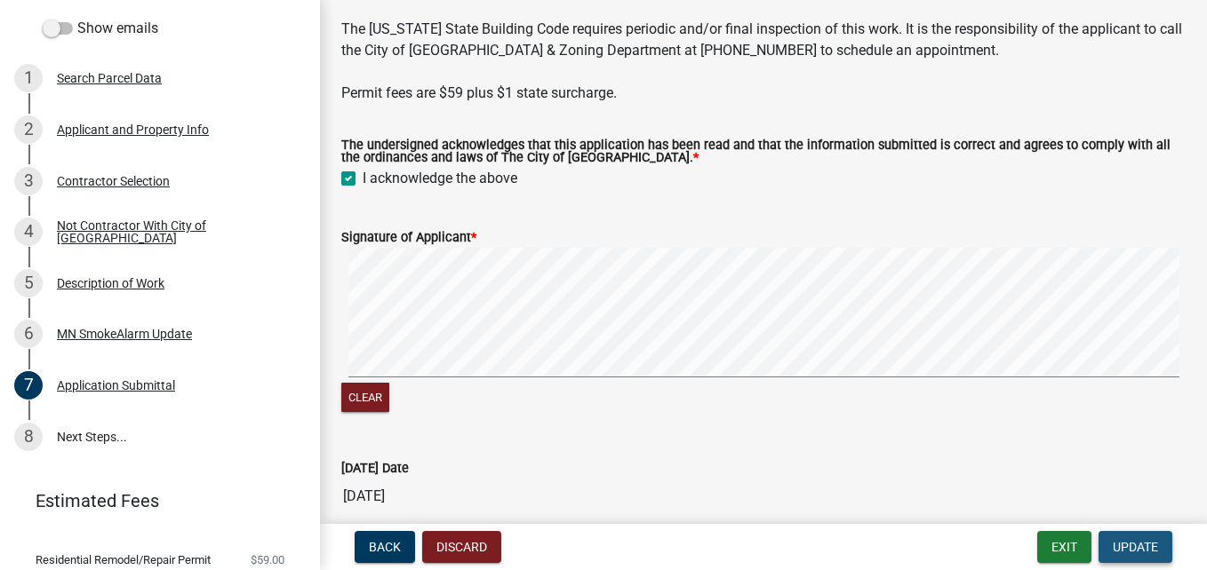
click at [1137, 541] on span "Update" at bounding box center [1135, 547] width 45 height 14
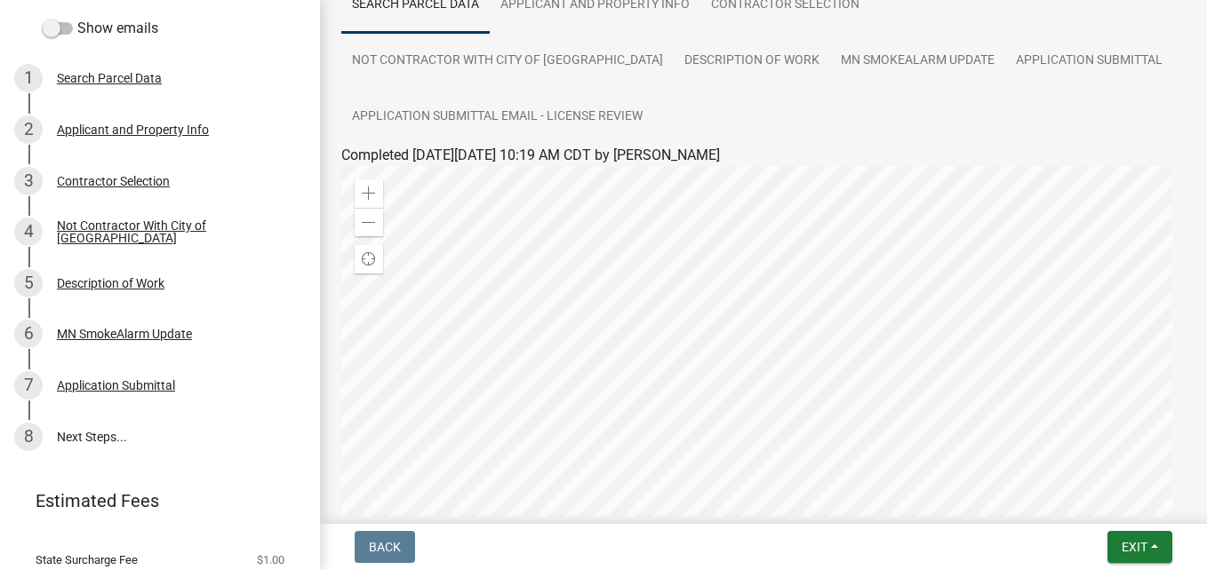
scroll to position [0, 0]
